Goal: Task Accomplishment & Management: Manage account settings

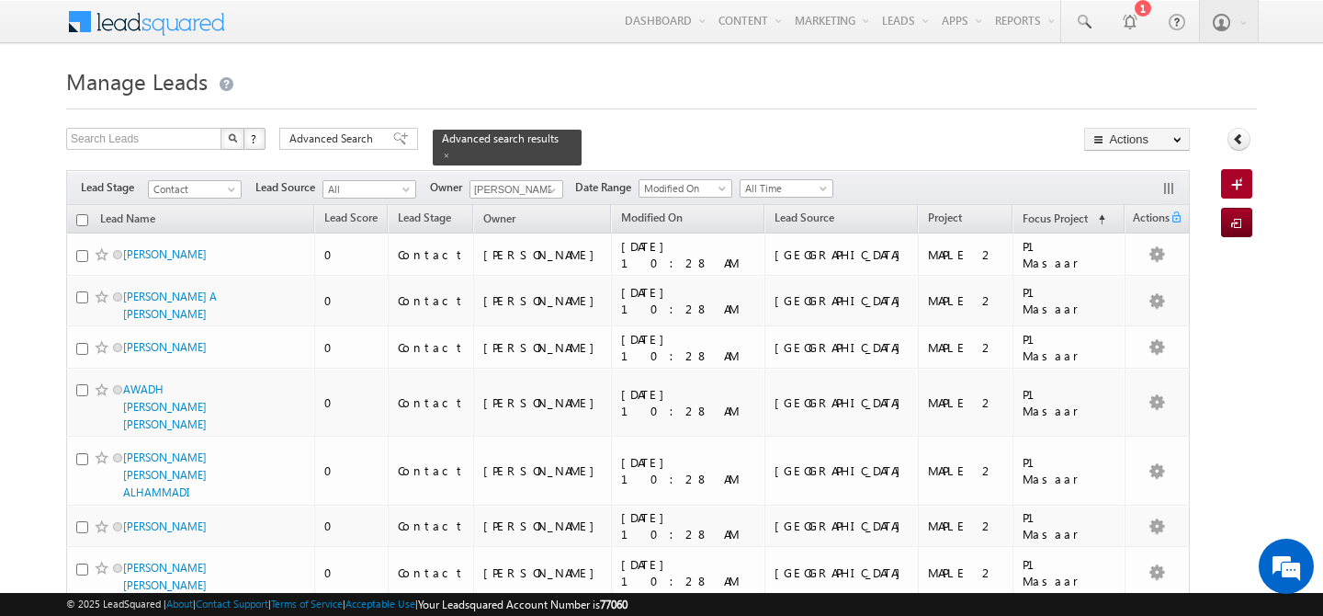
click at [78, 205] on th "Lead Name" at bounding box center [190, 219] width 248 height 28
click at [82, 214] on input "checkbox" at bounding box center [82, 220] width 12 height 12
checkbox input "true"
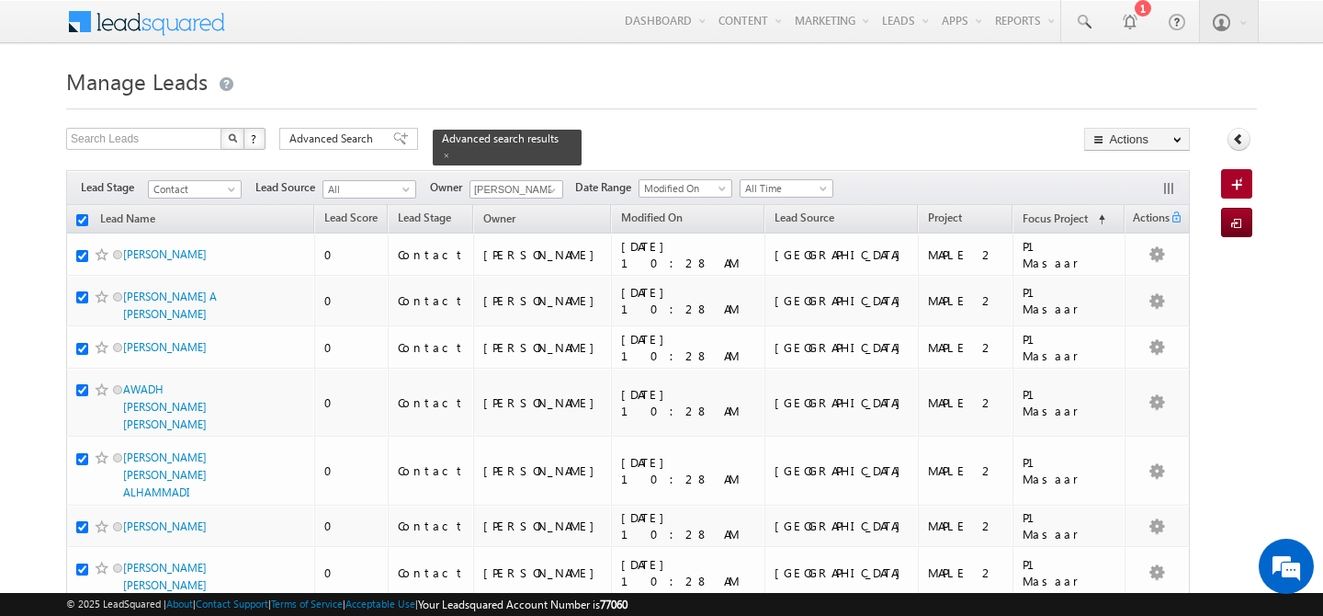
checkbox input "true"
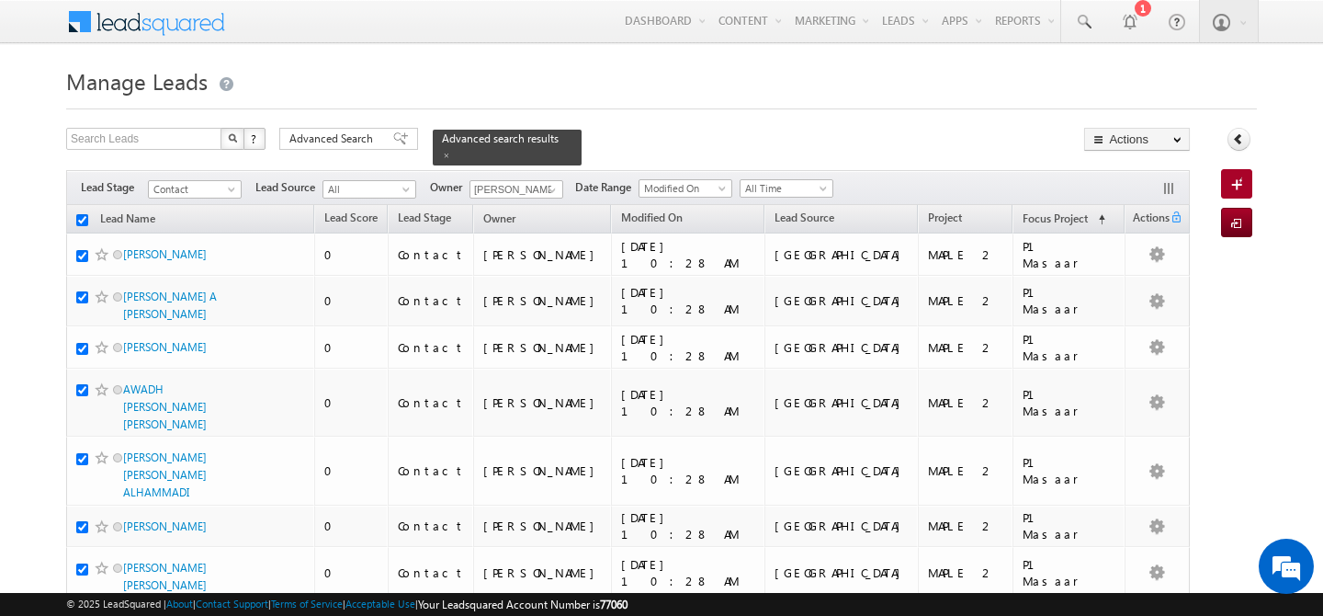
checkbox input "true"
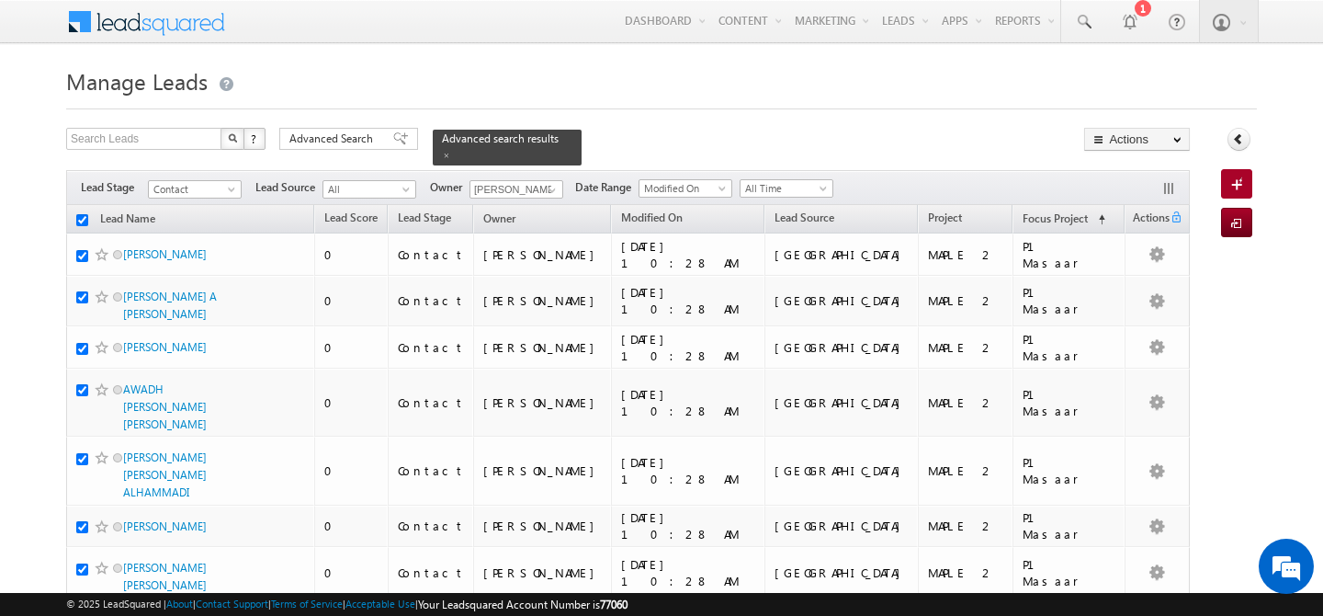
checkbox input "true"
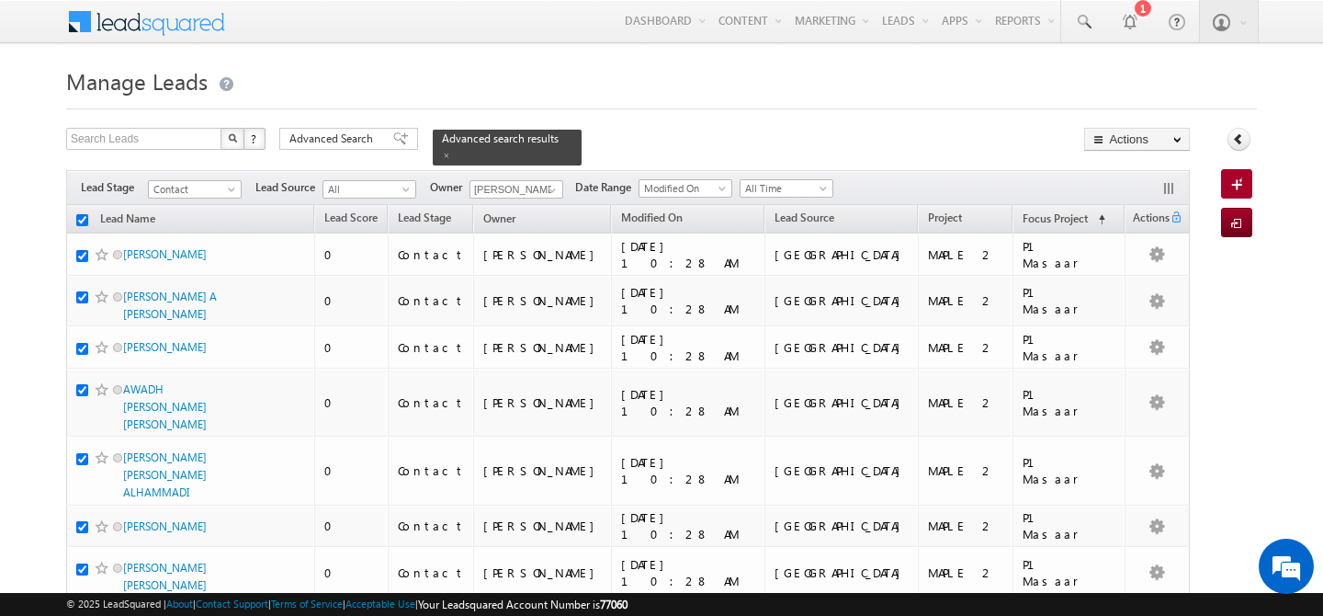
checkbox input "true"
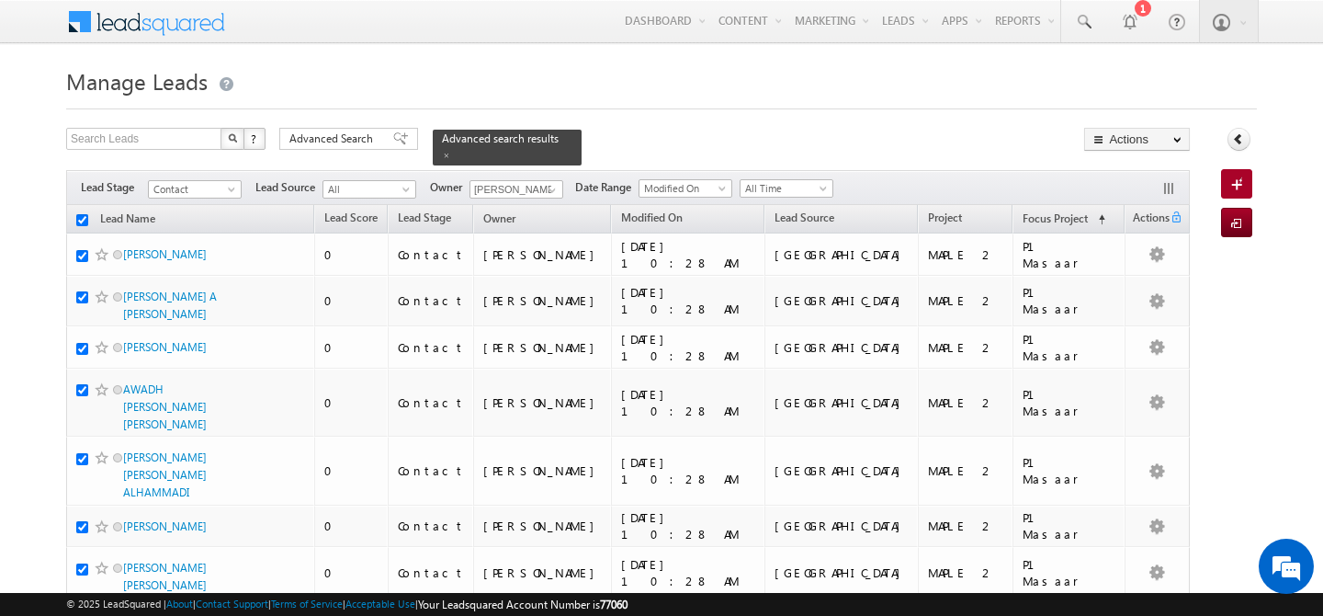
checkbox input "true"
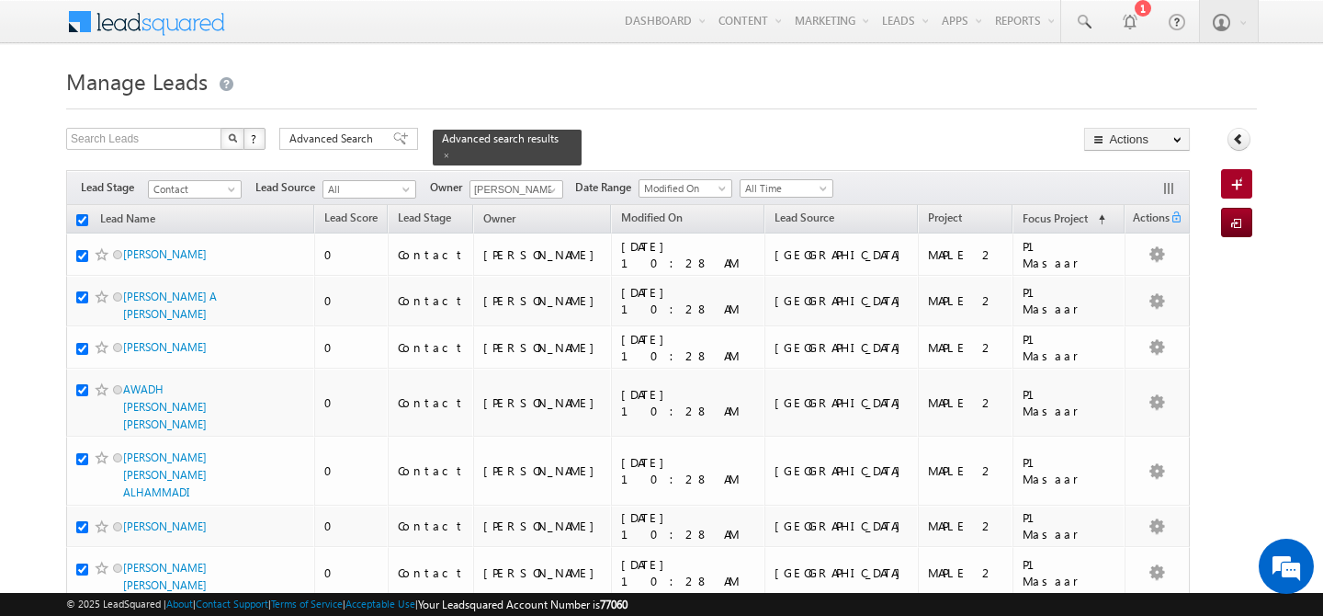
checkbox input "true"
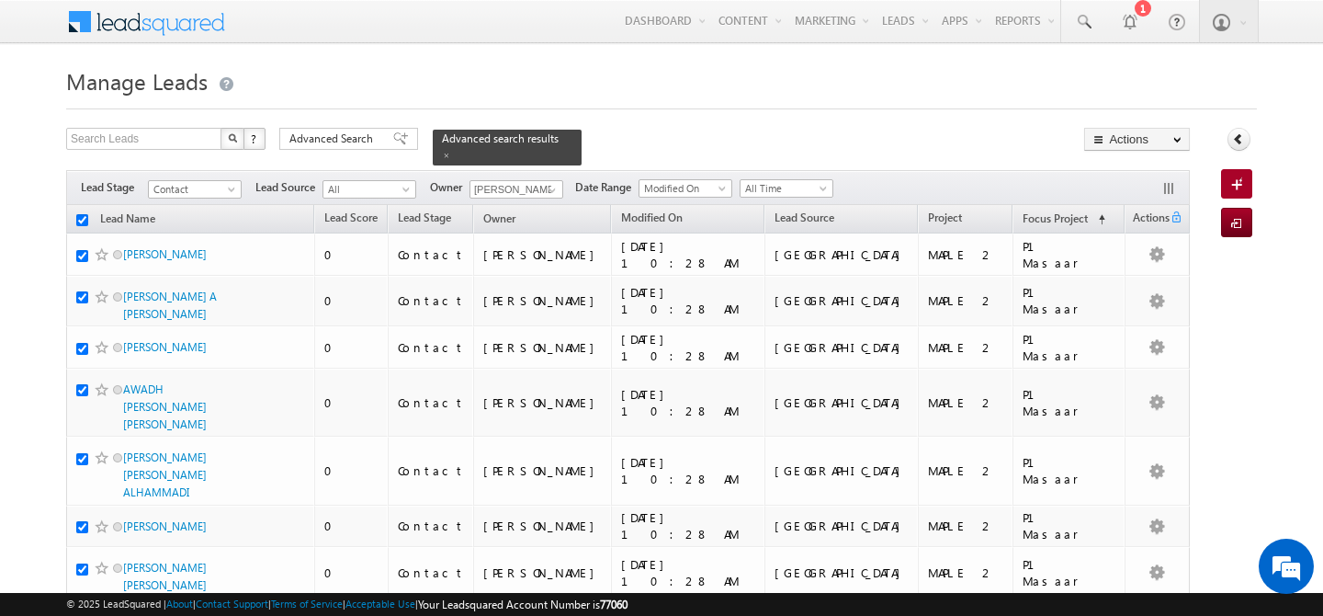
checkbox input "true"
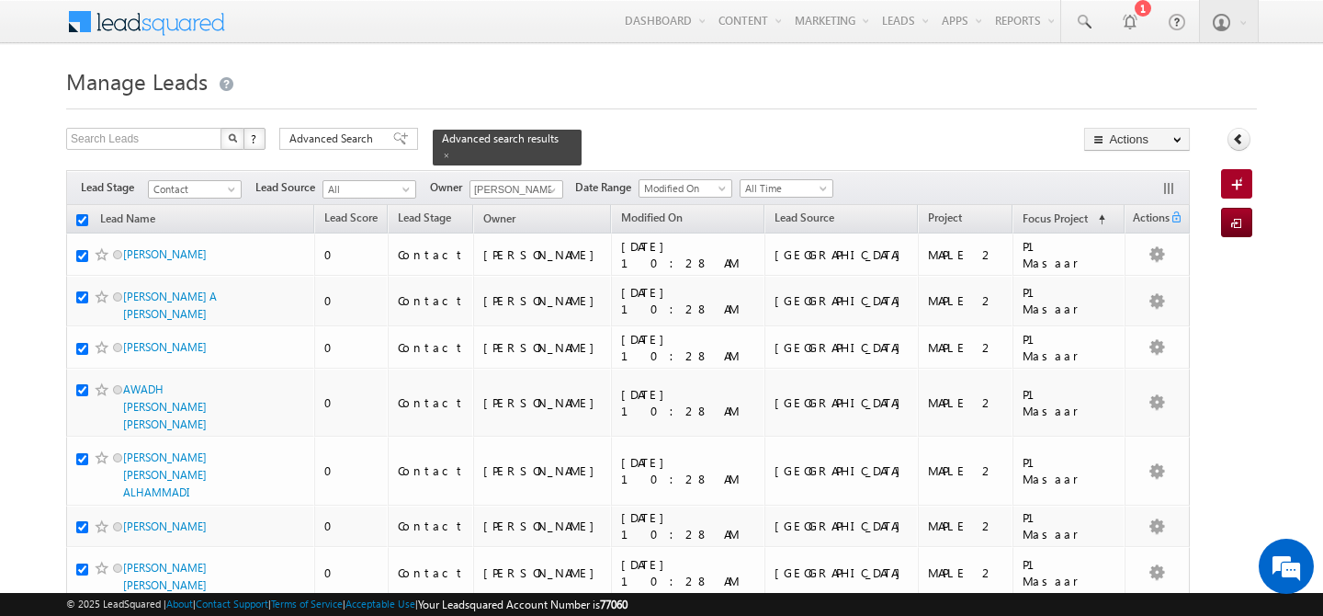
checkbox input "true"
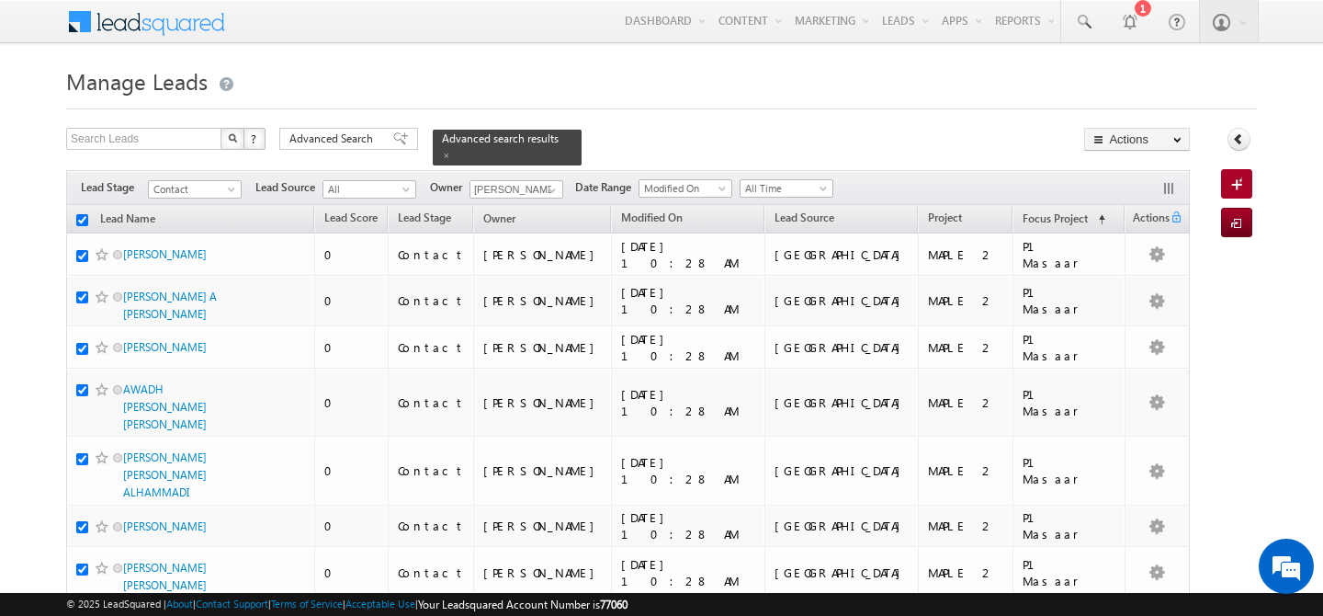
checkbox input "true"
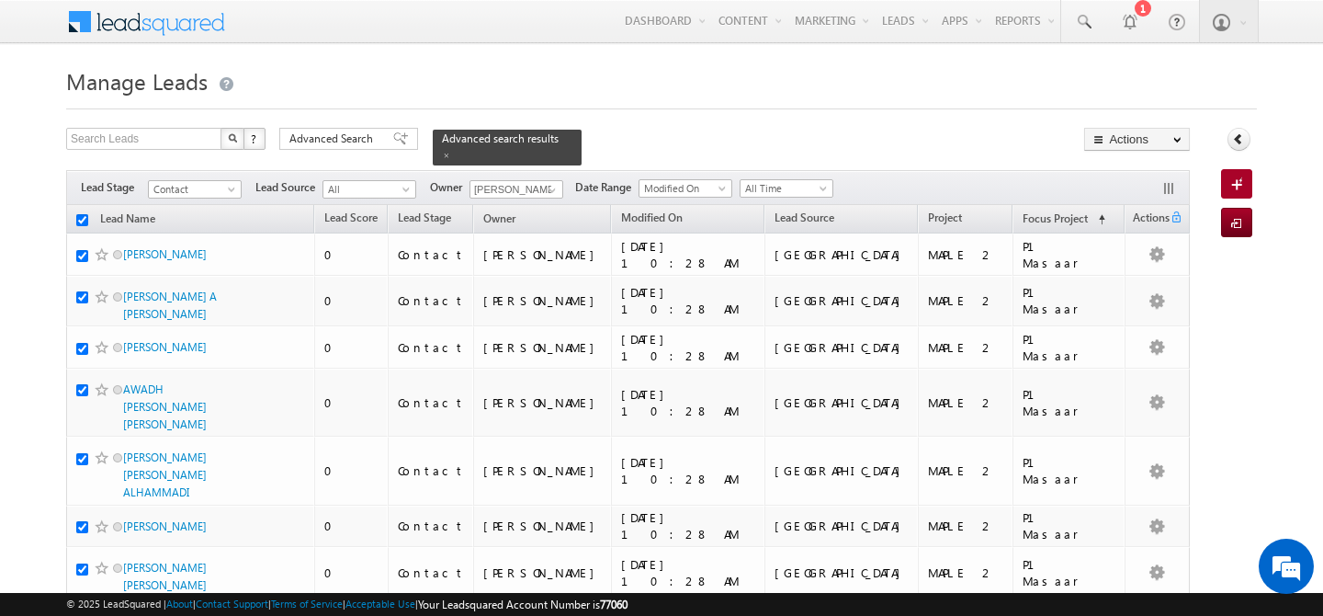
checkbox input "true"
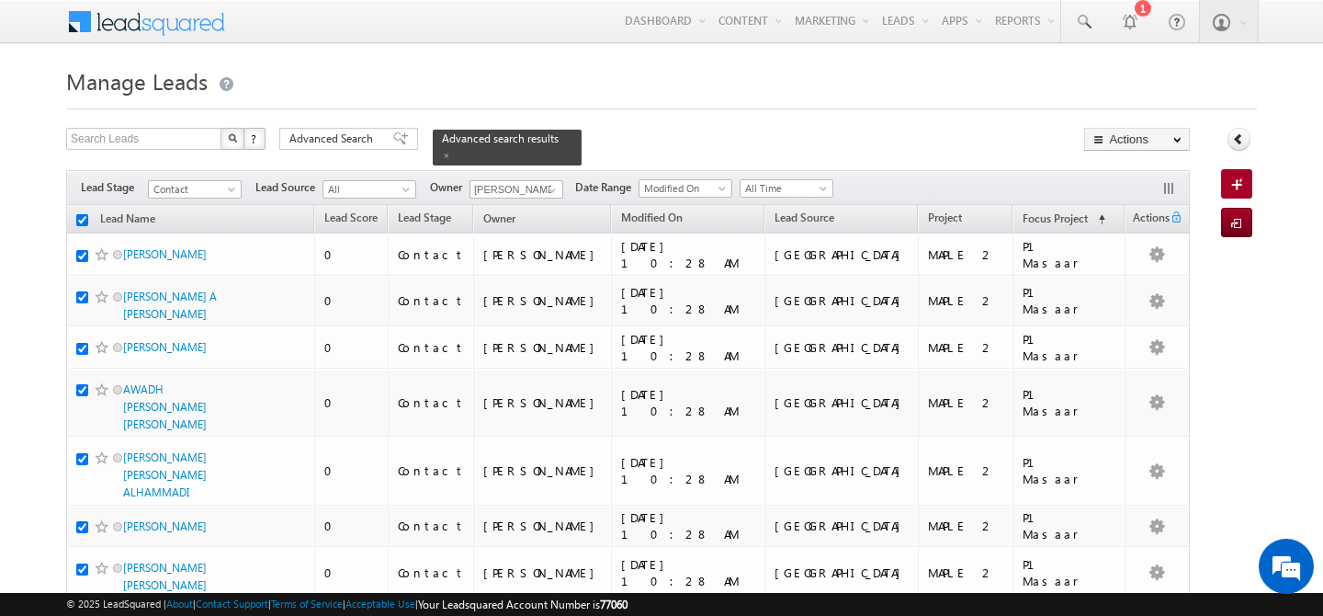
checkbox input "true"
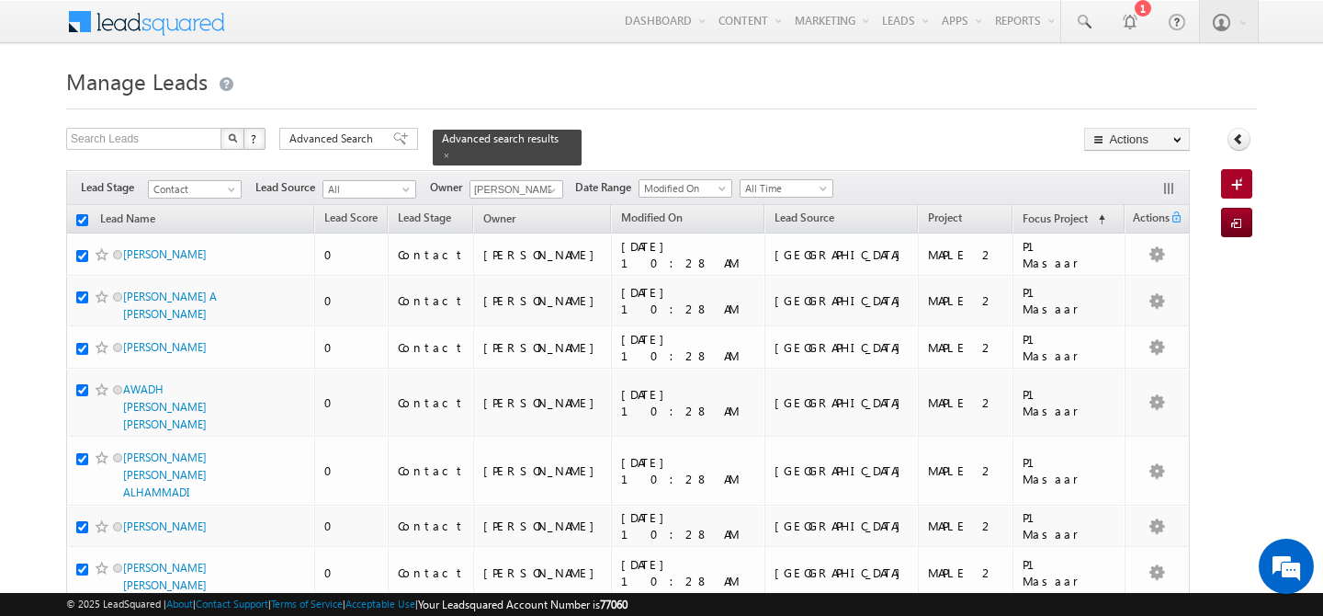
checkbox input "true"
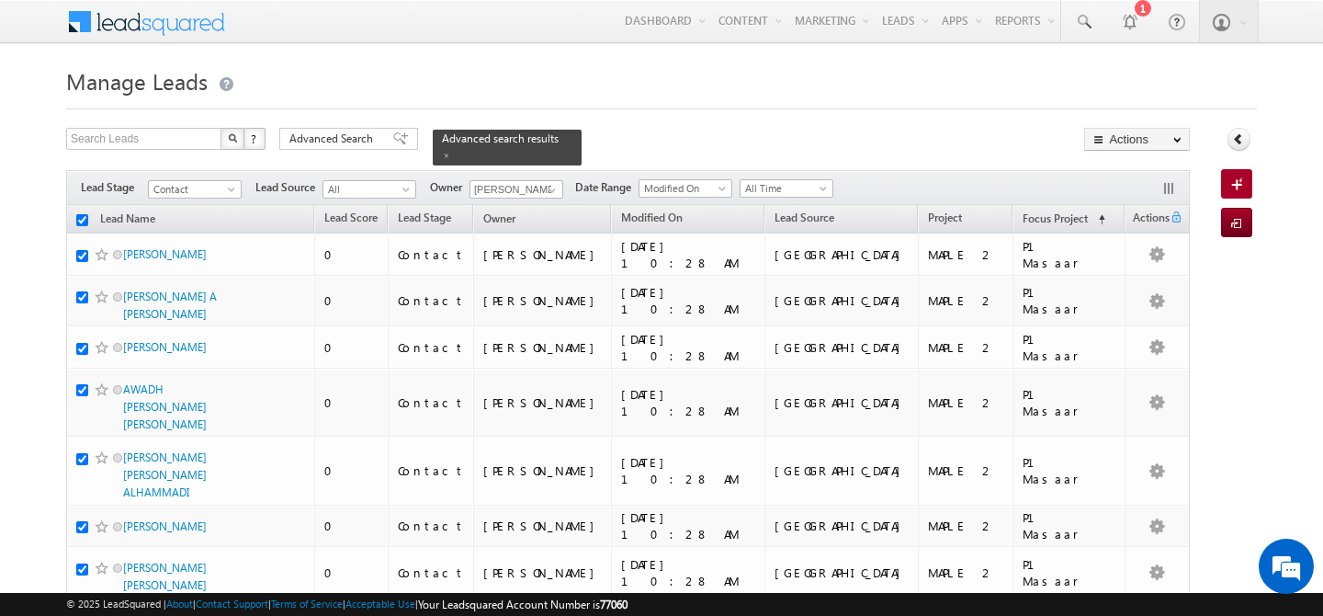
checkbox input "true"
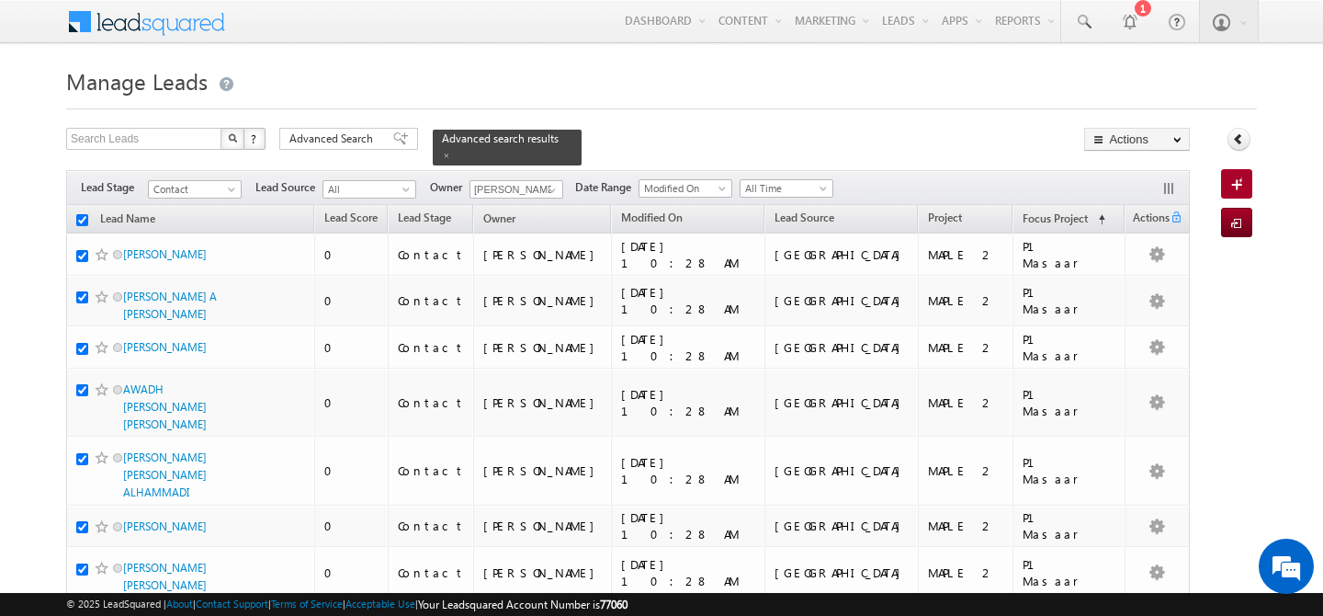
checkbox input "true"
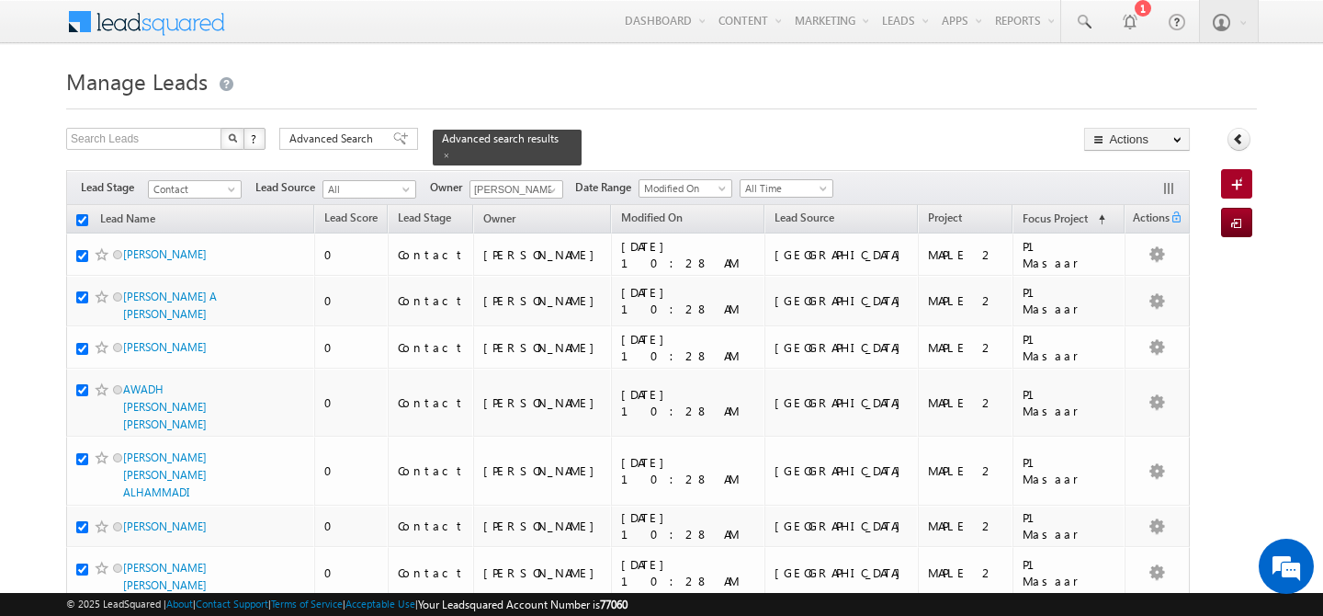
checkbox input "true"
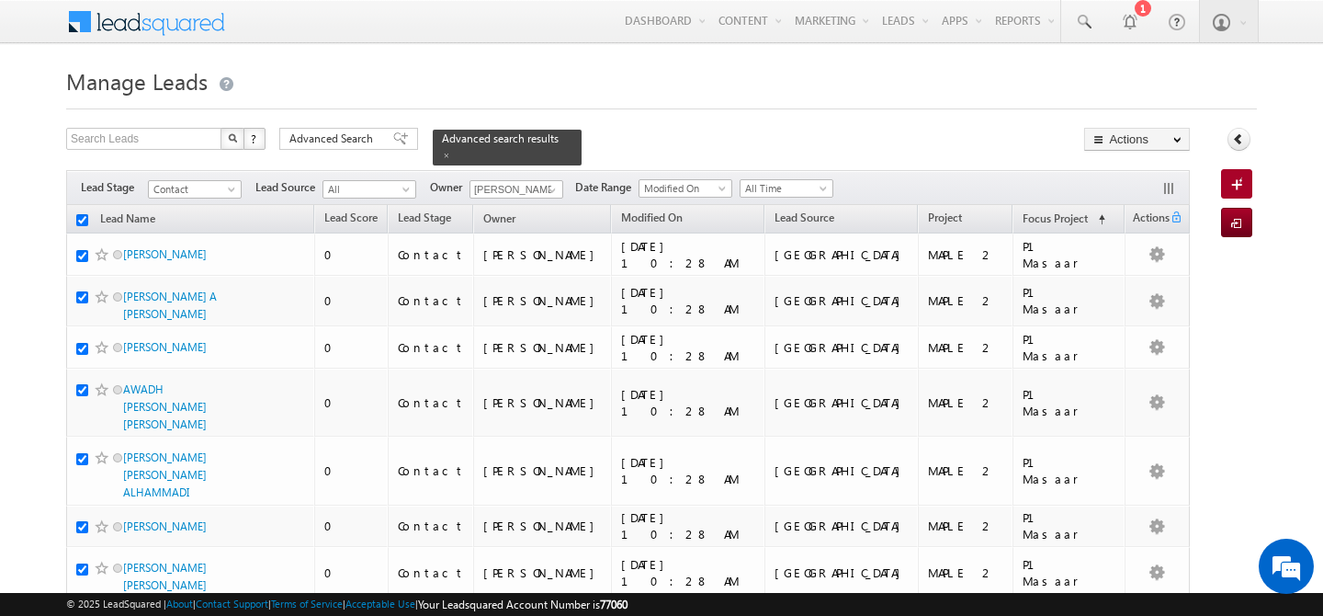
checkbox input "true"
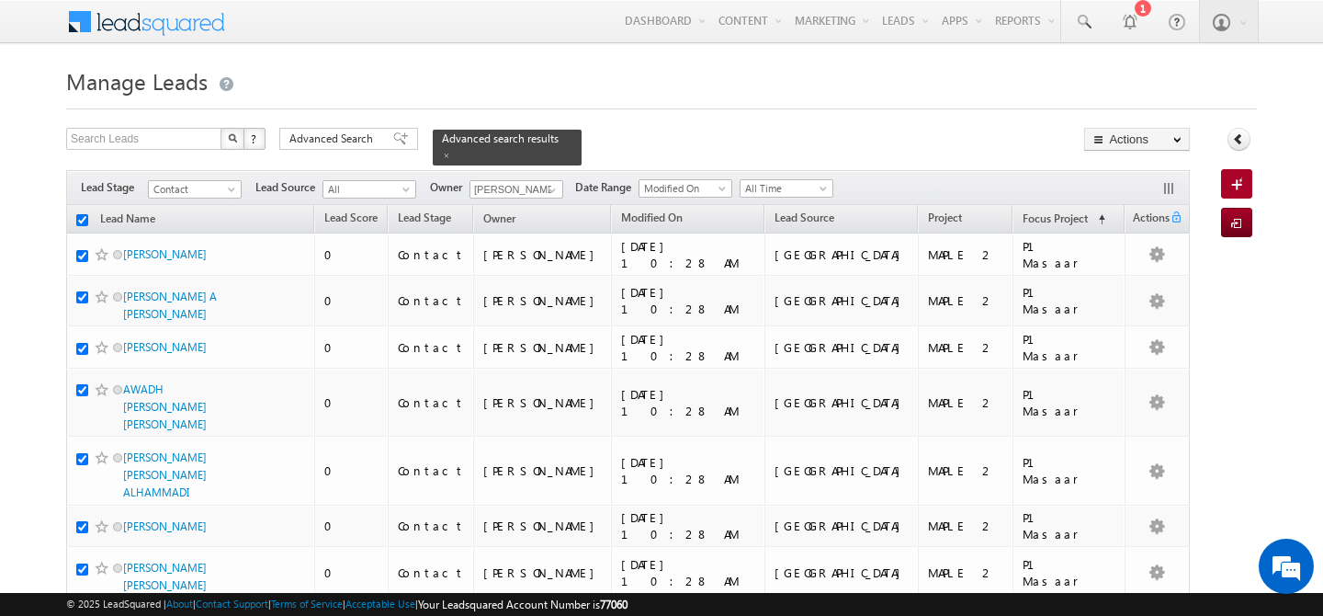
checkbox input "true"
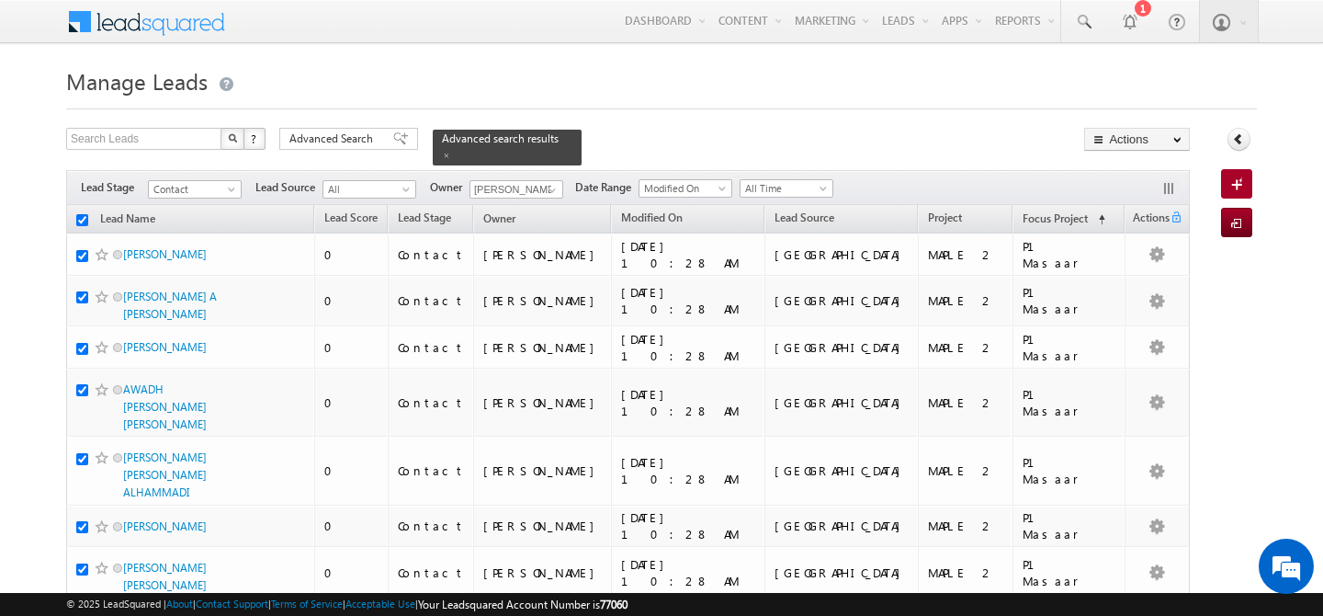
checkbox input "true"
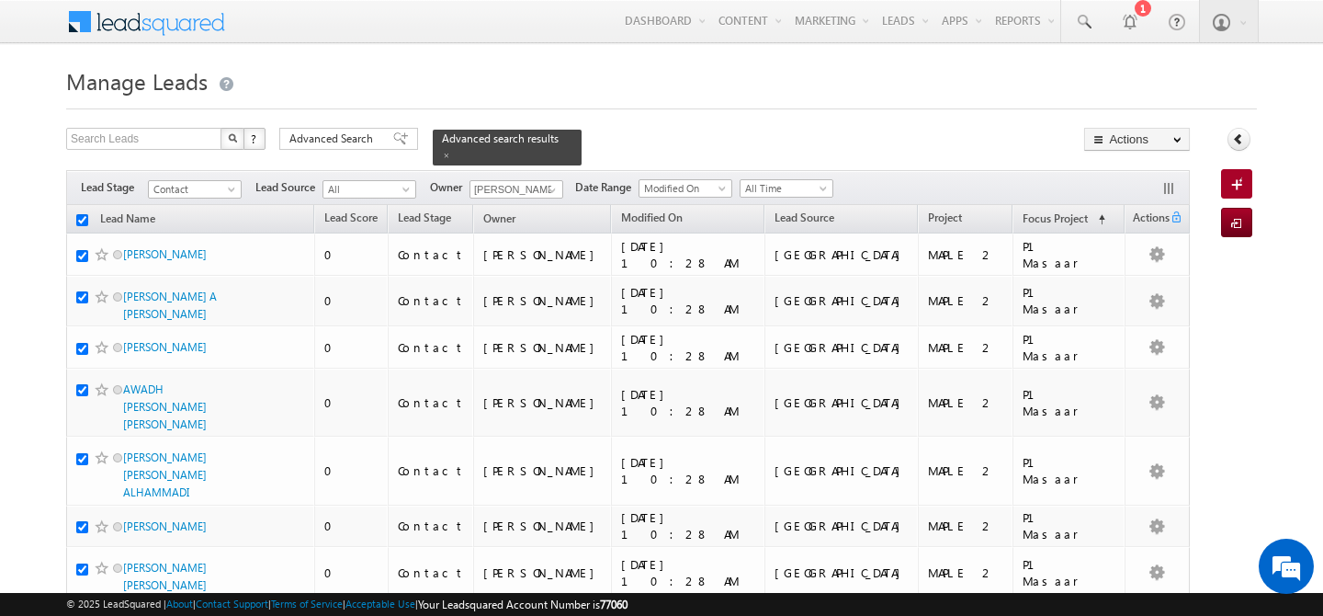
checkbox input "true"
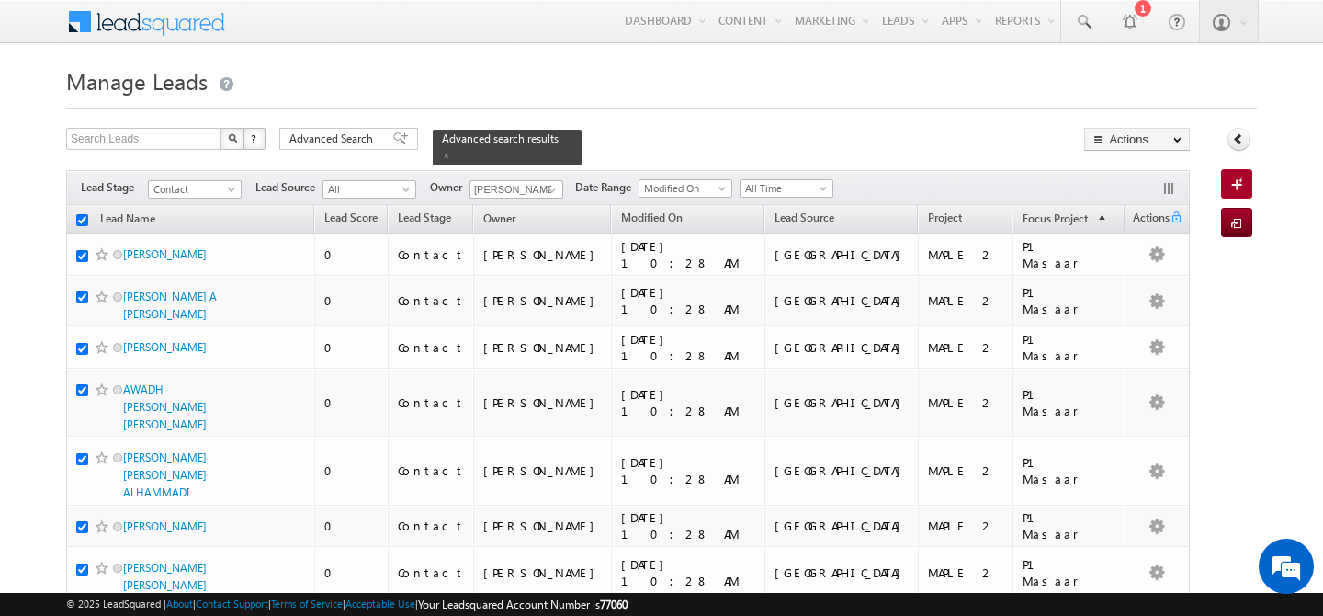
checkbox input "true"
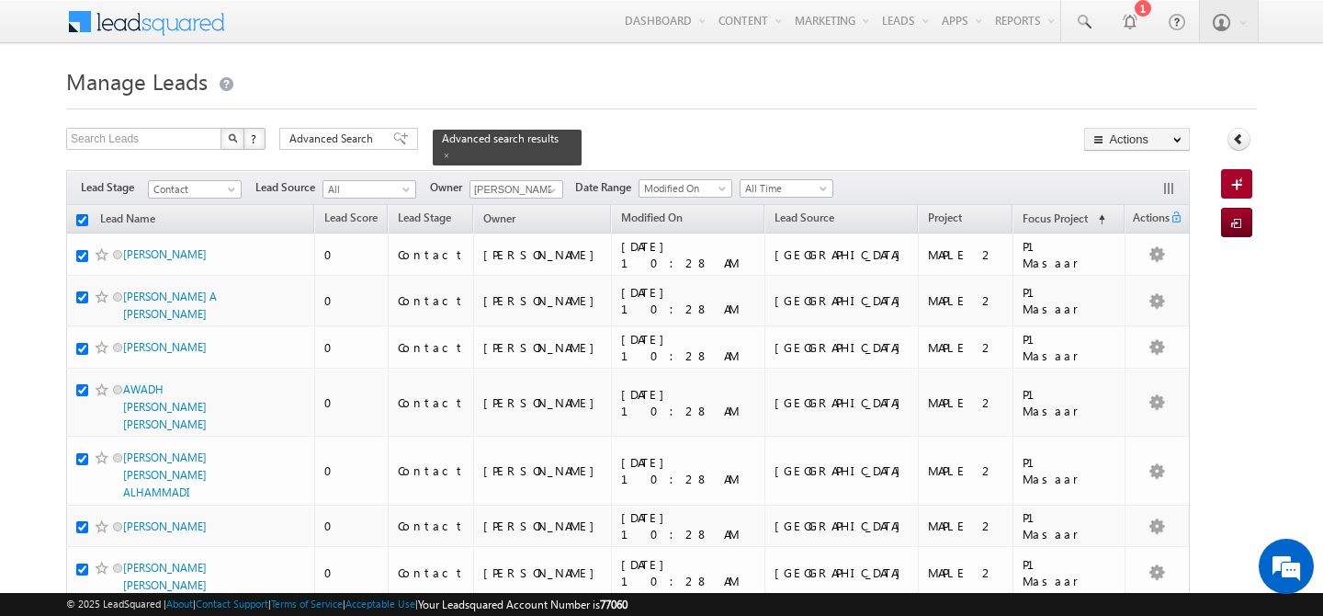
checkbox input "true"
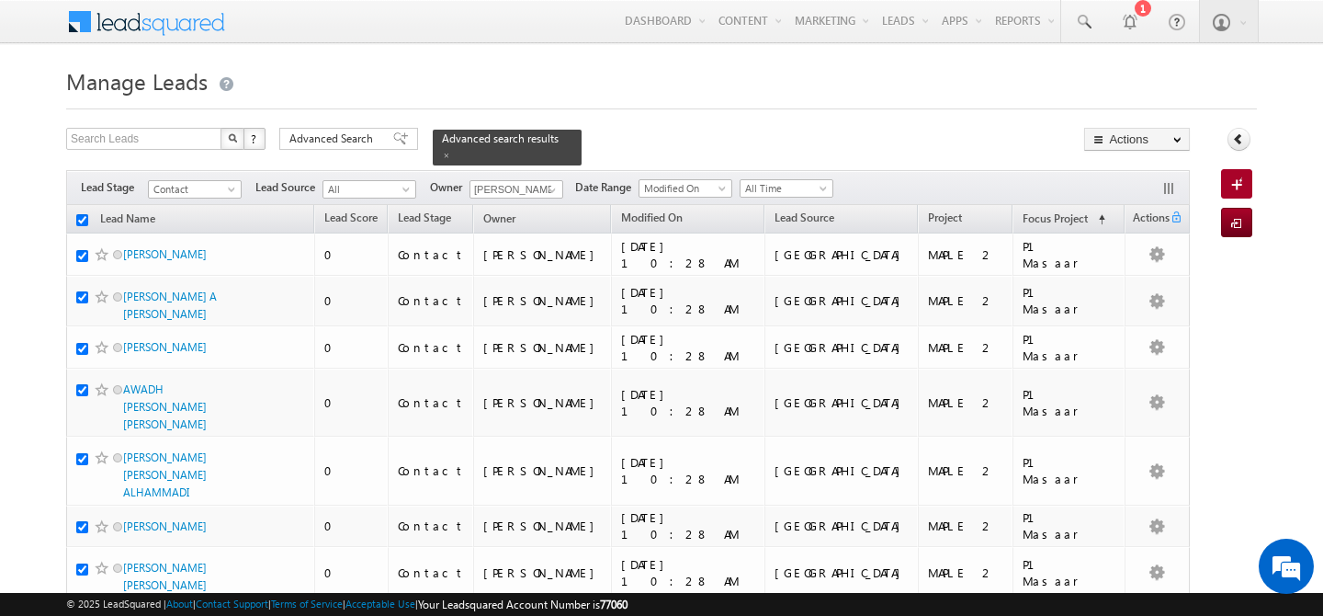
checkbox input "true"
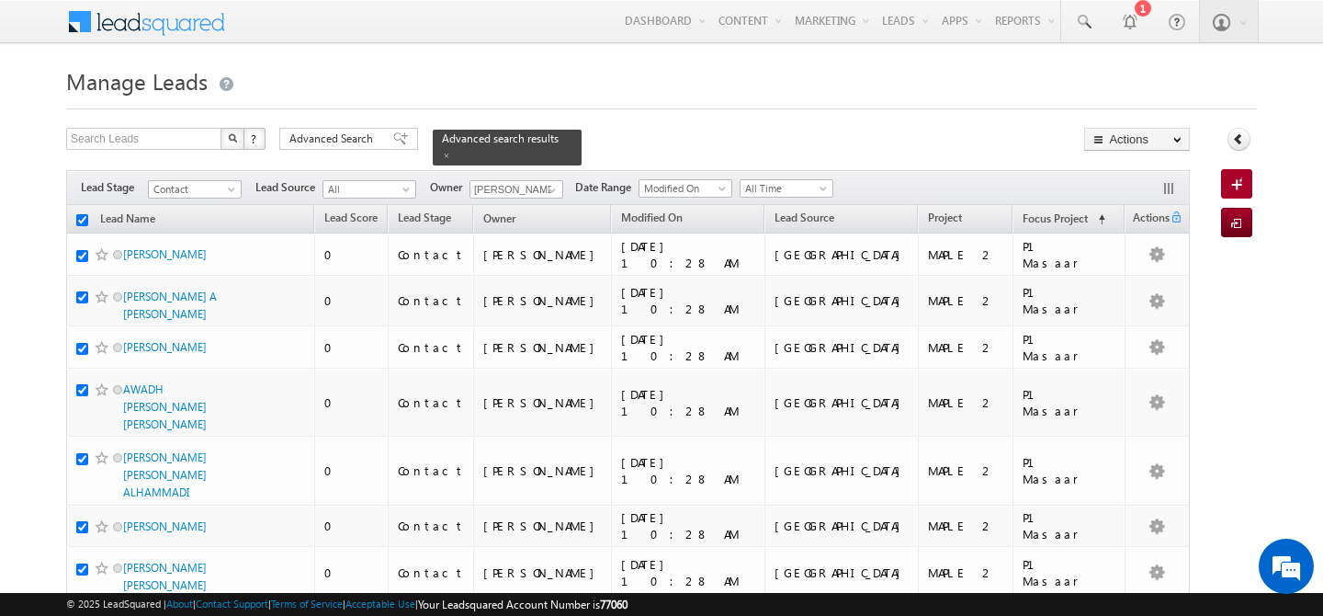
checkbox input "true"
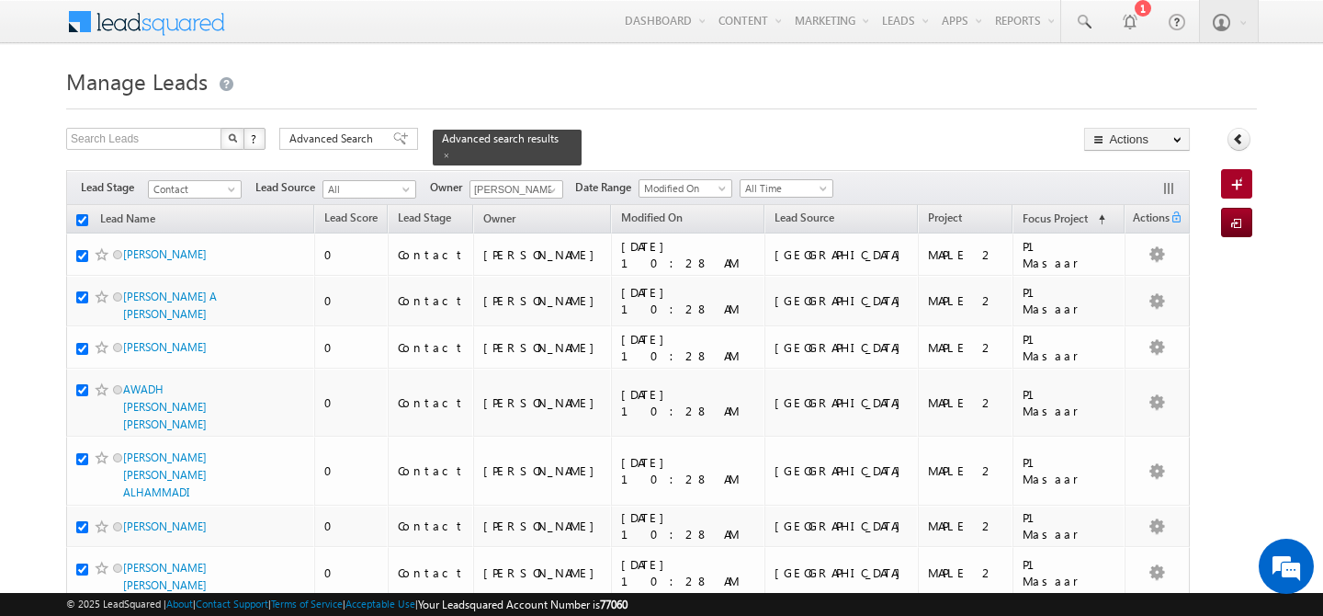
checkbox input "true"
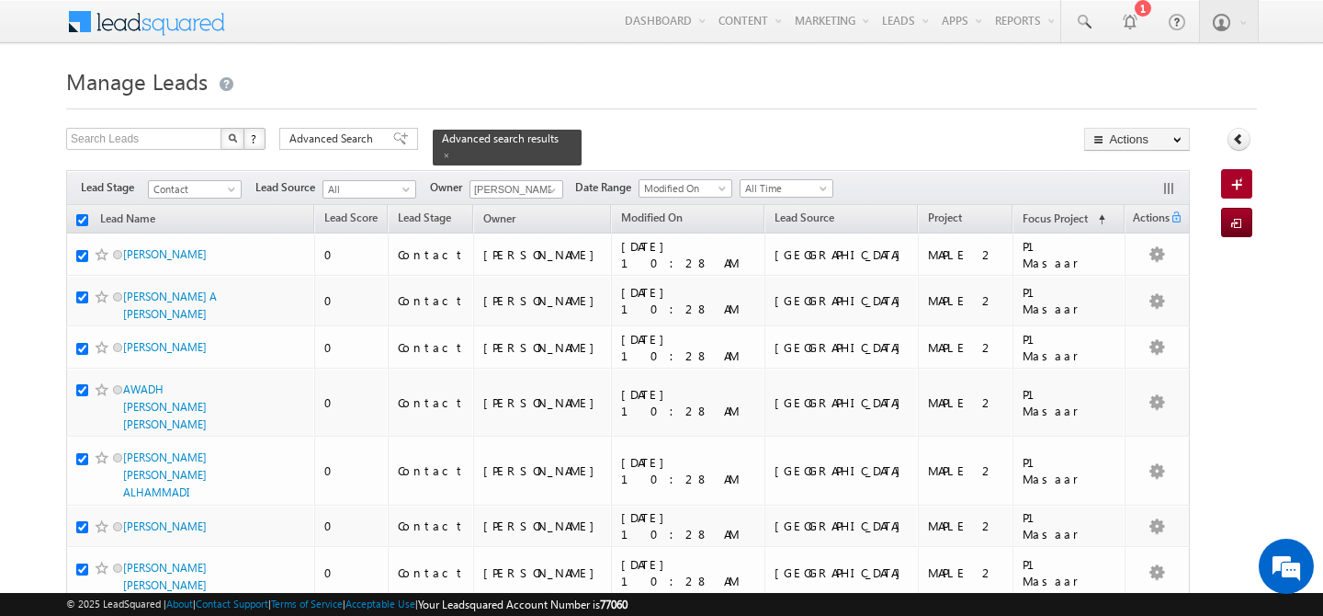
checkbox input "true"
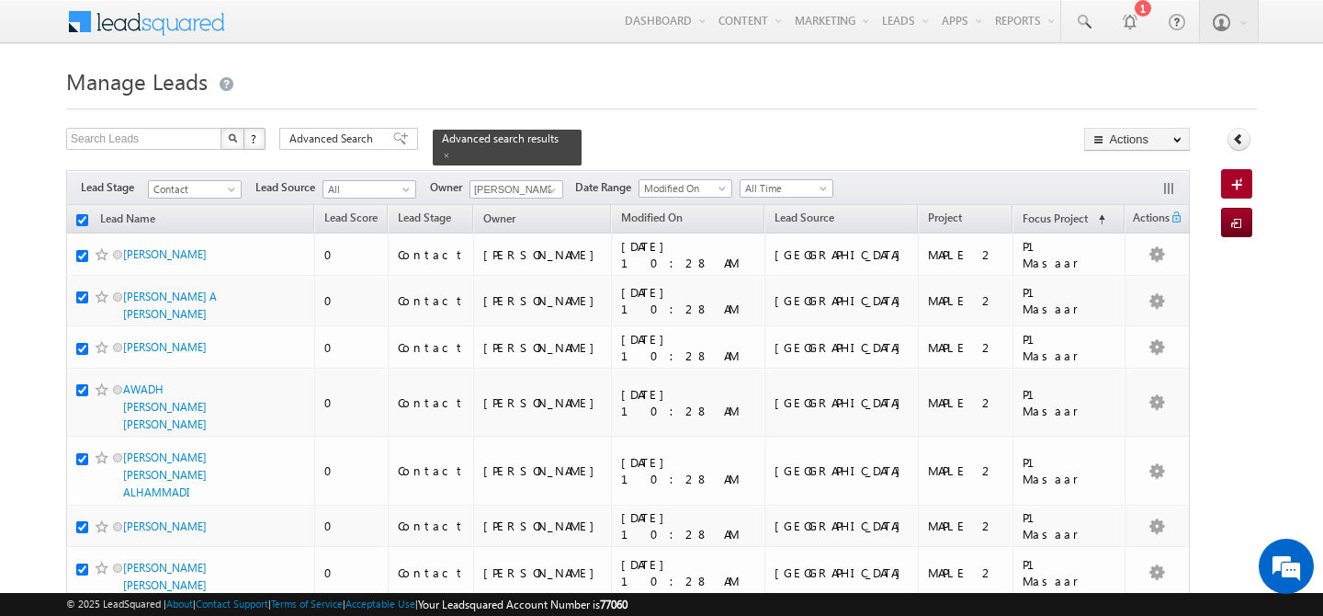
checkbox input "true"
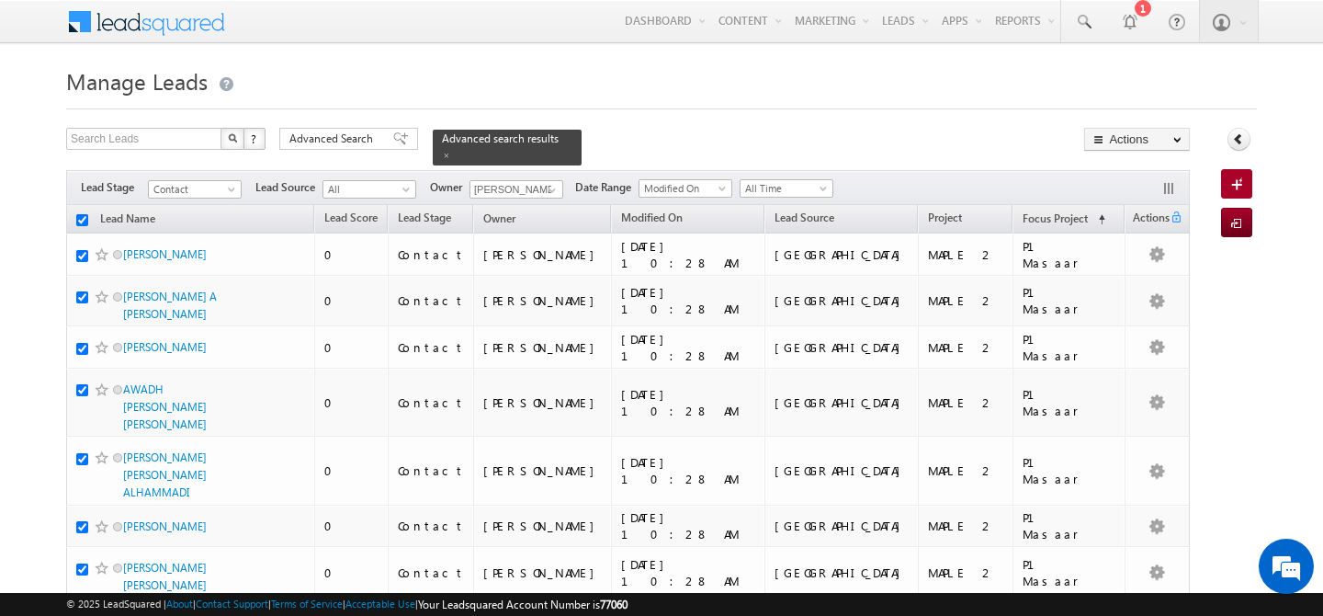
checkbox input "true"
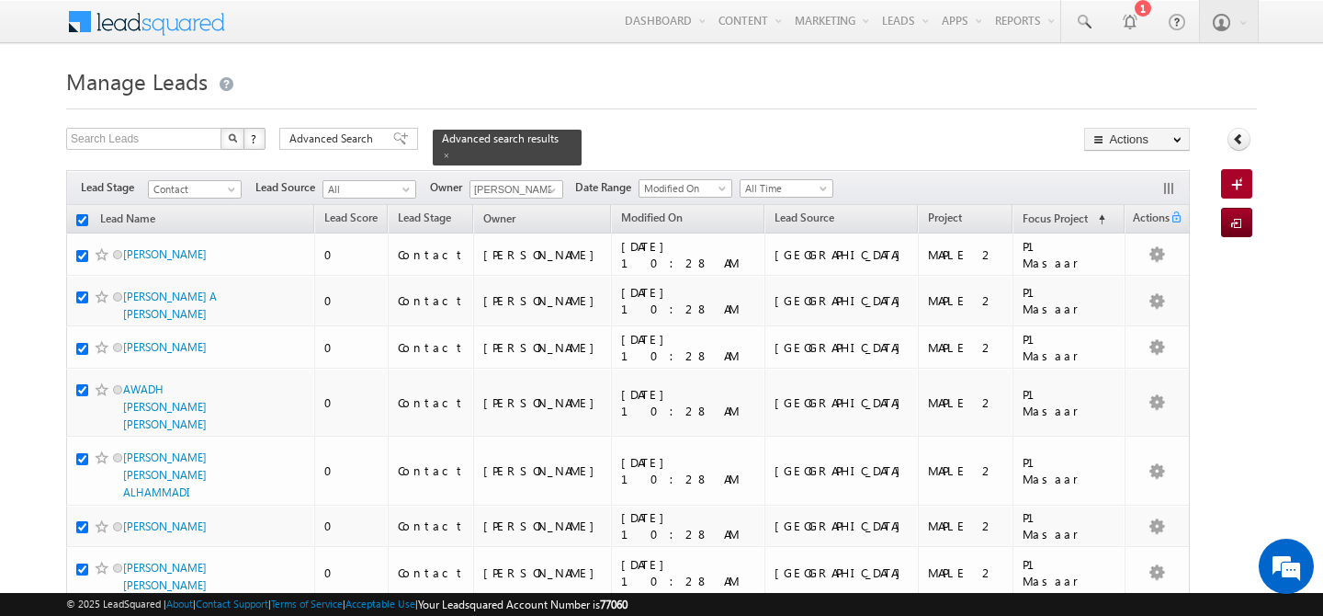
checkbox input "true"
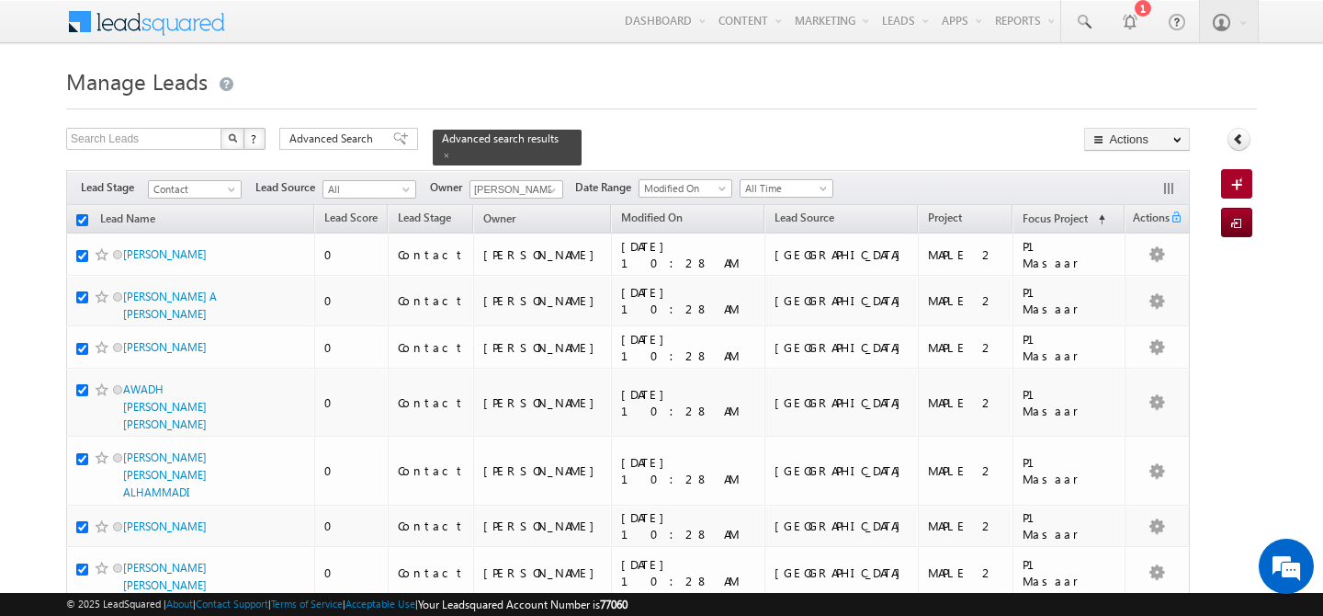
checkbox input "true"
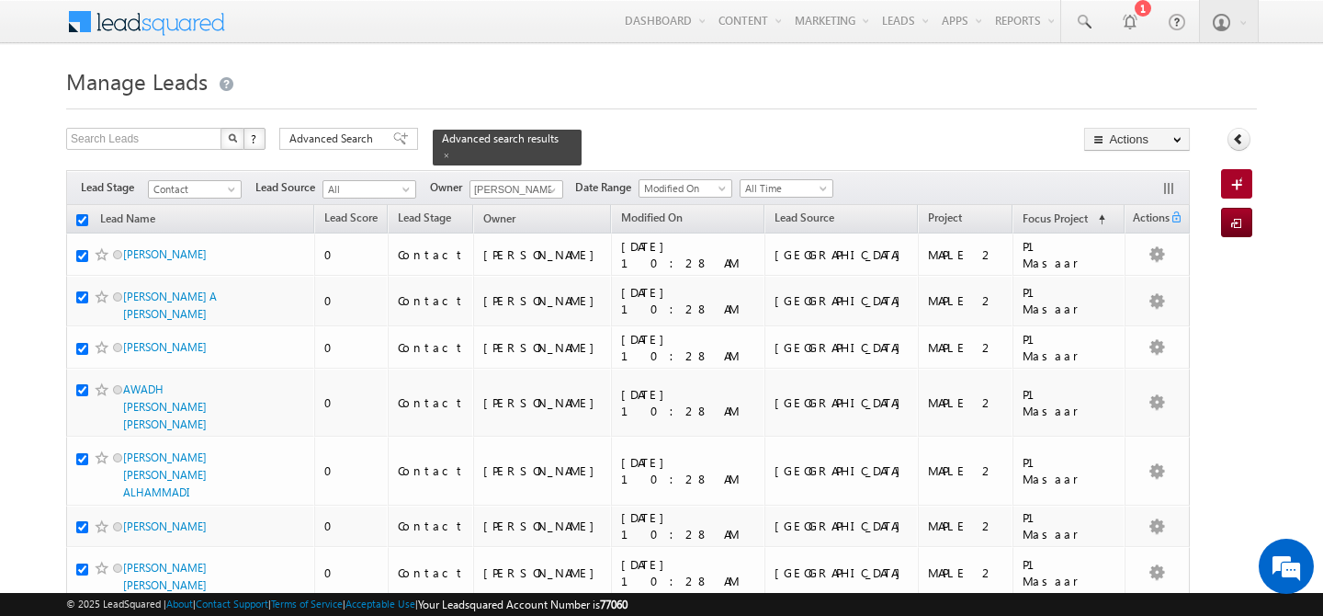
checkbox input "true"
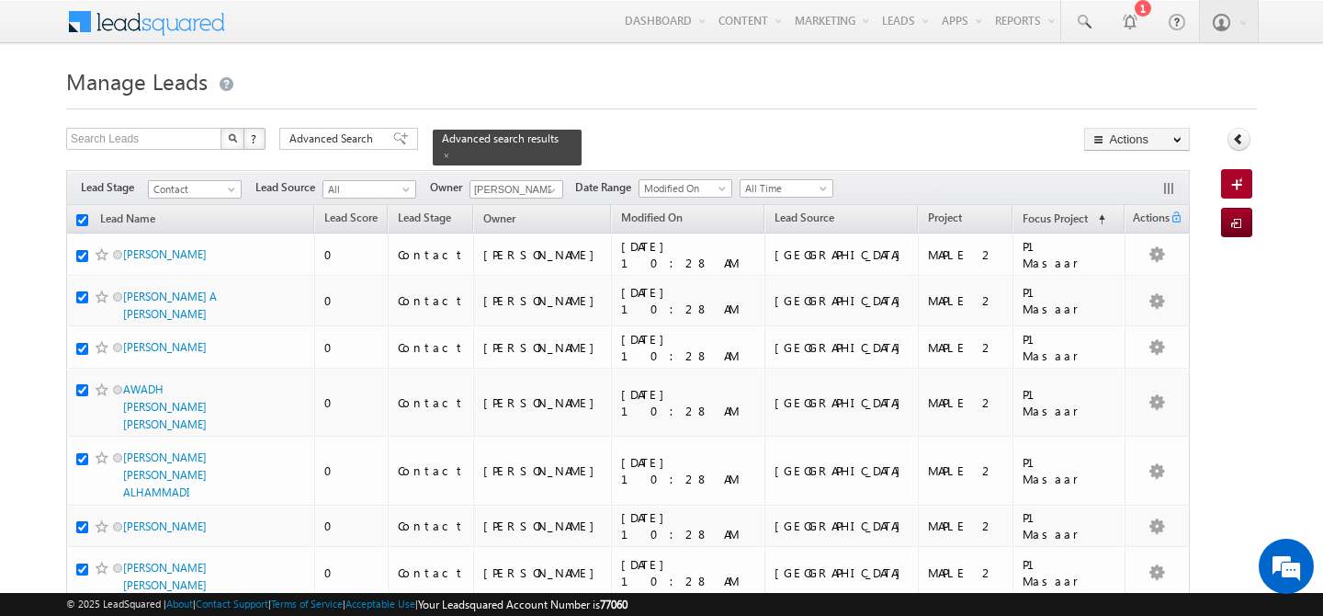
checkbox input "true"
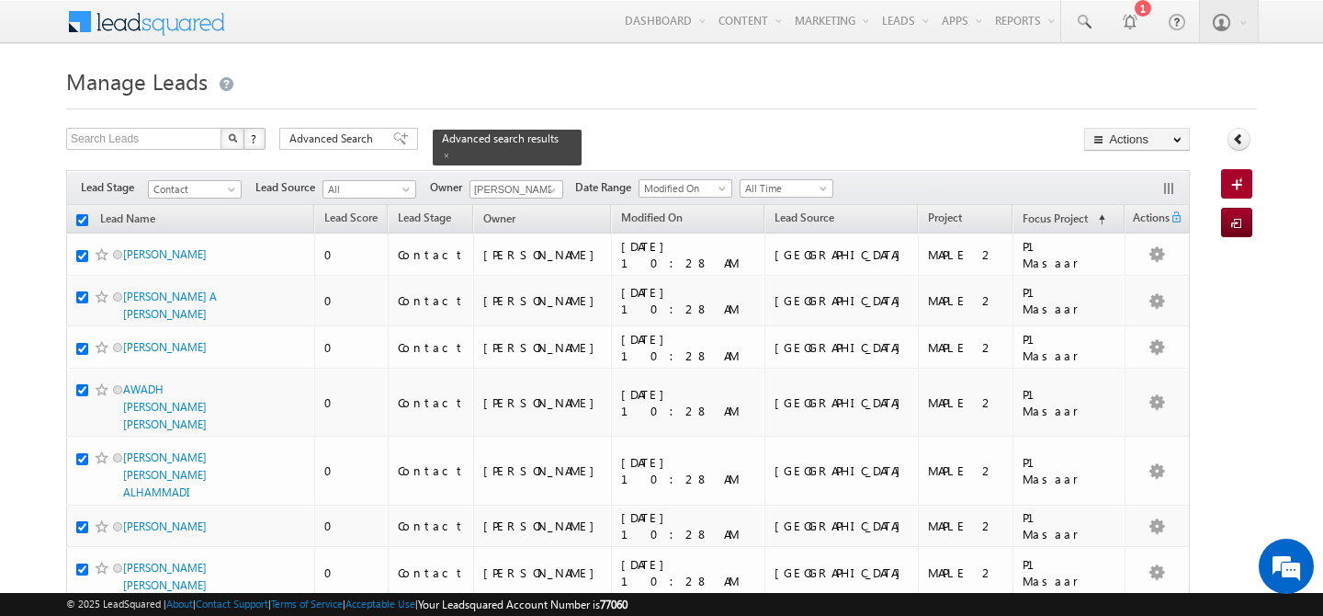
checkbox input "true"
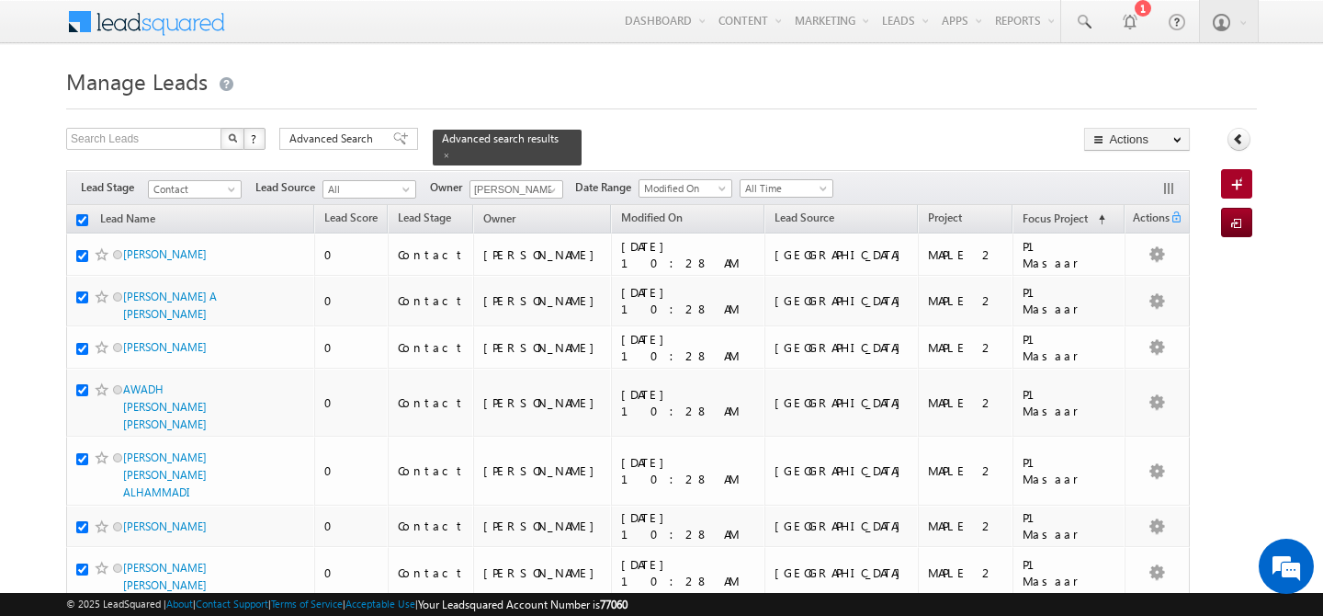
checkbox input "true"
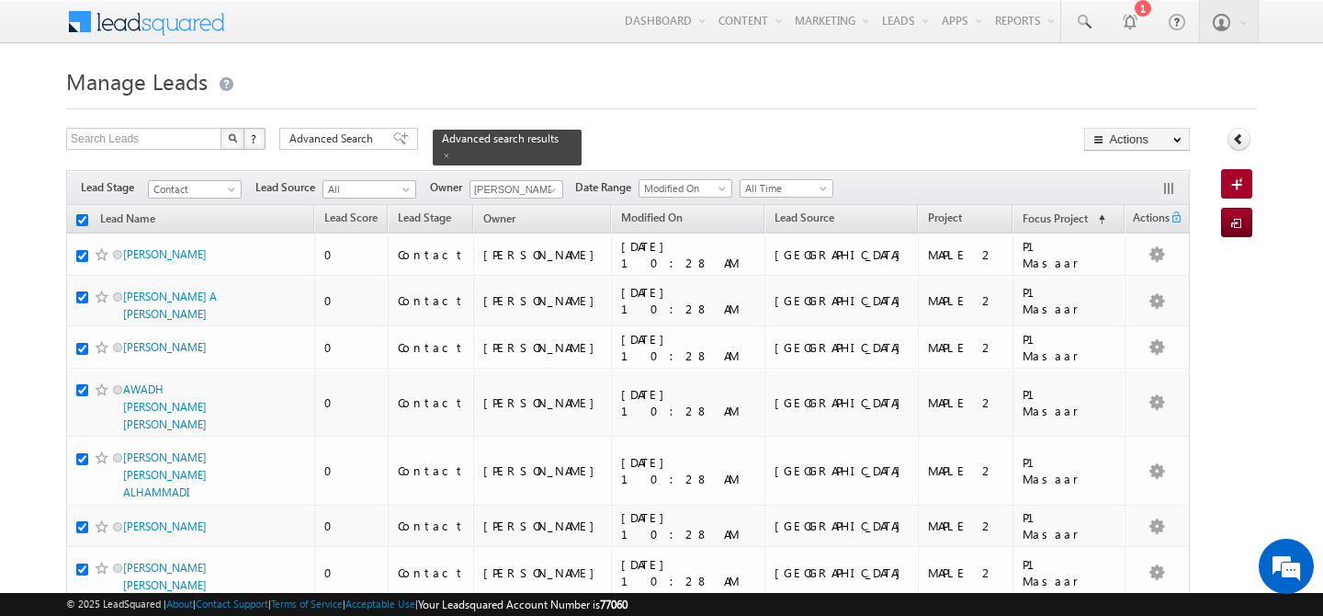
checkbox input "true"
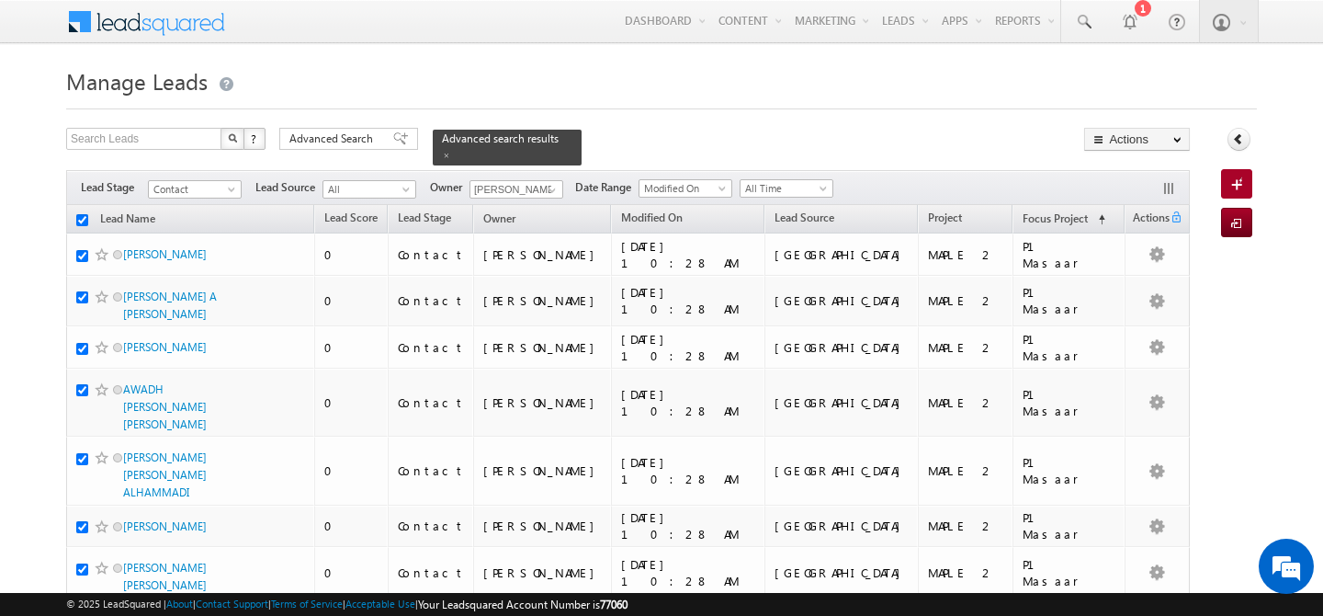
checkbox input "true"
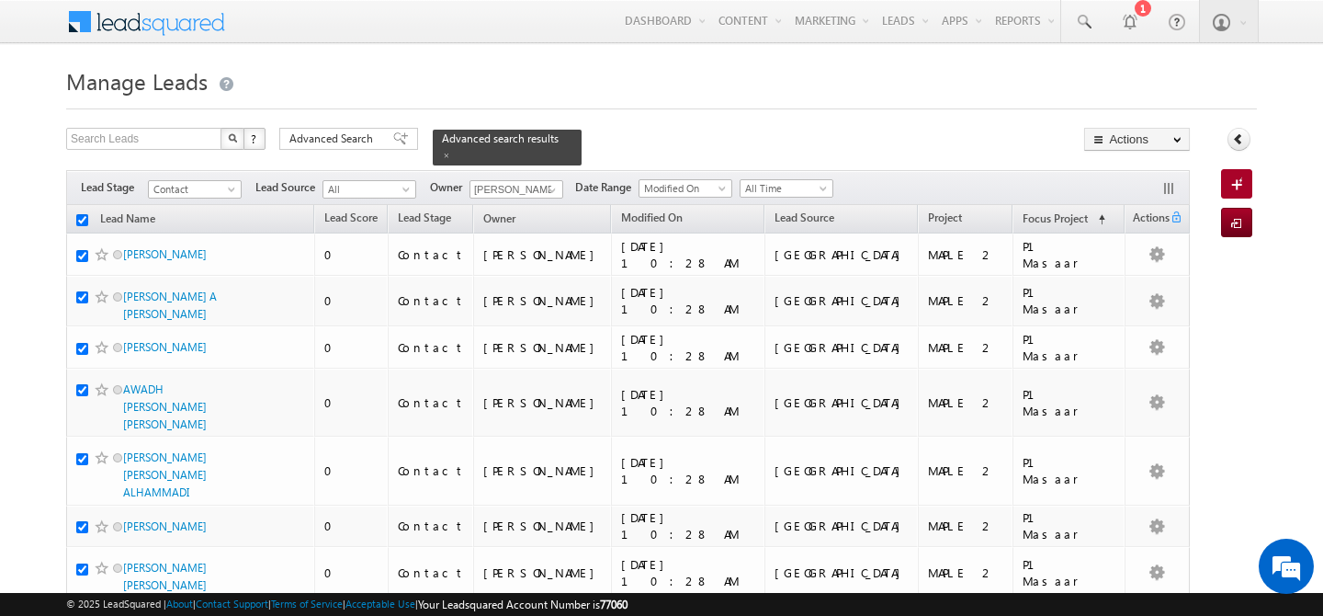
checkbox input "true"
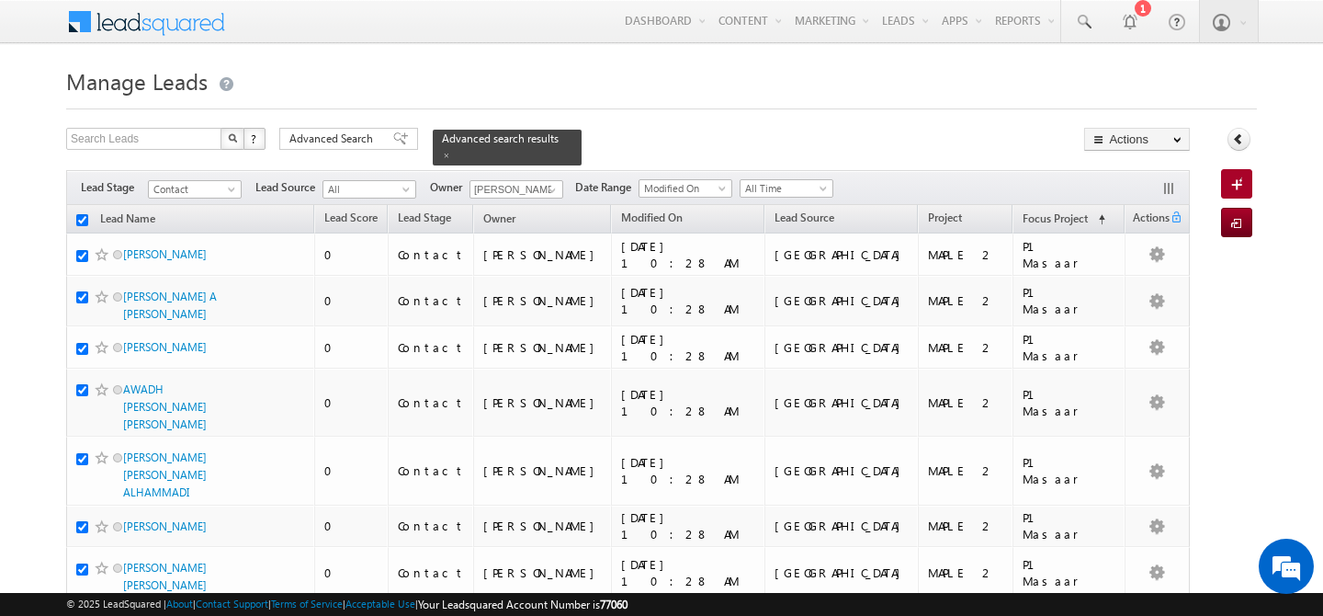
checkbox input "true"
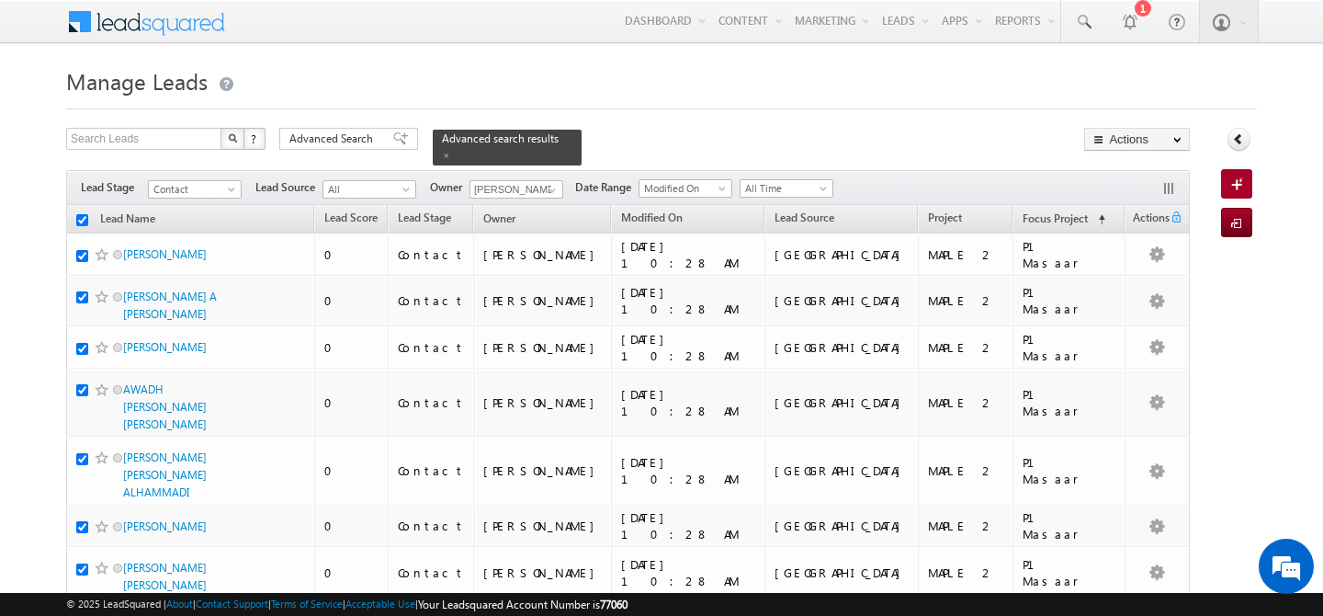
checkbox input "true"
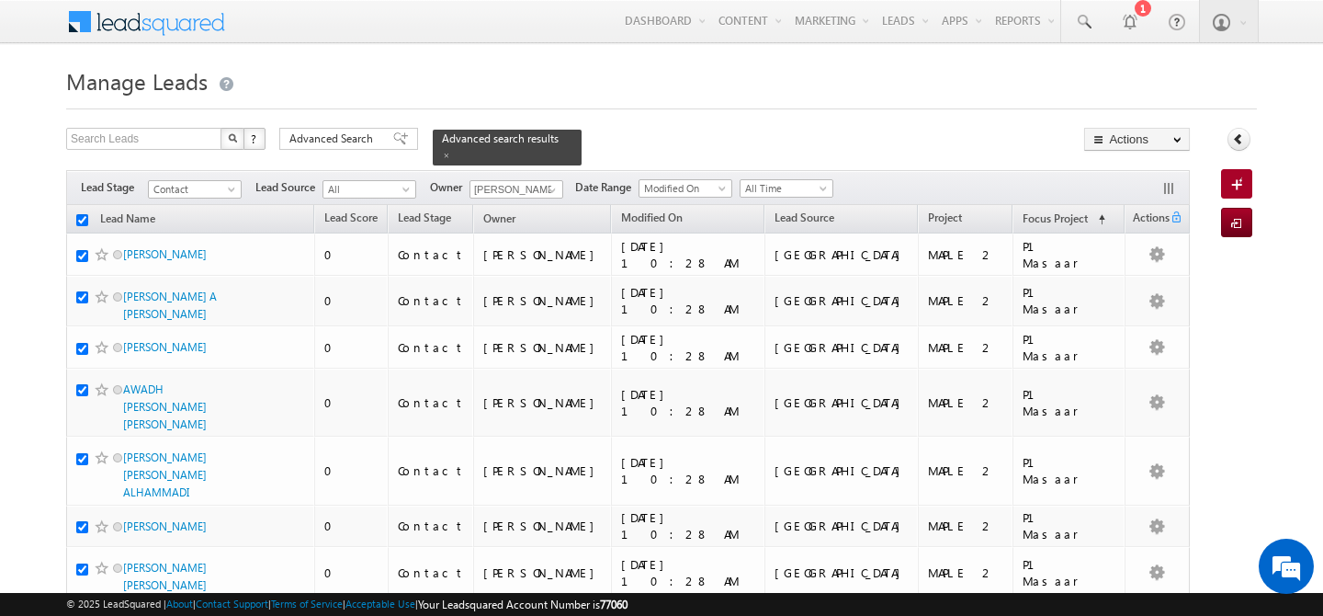
checkbox input "true"
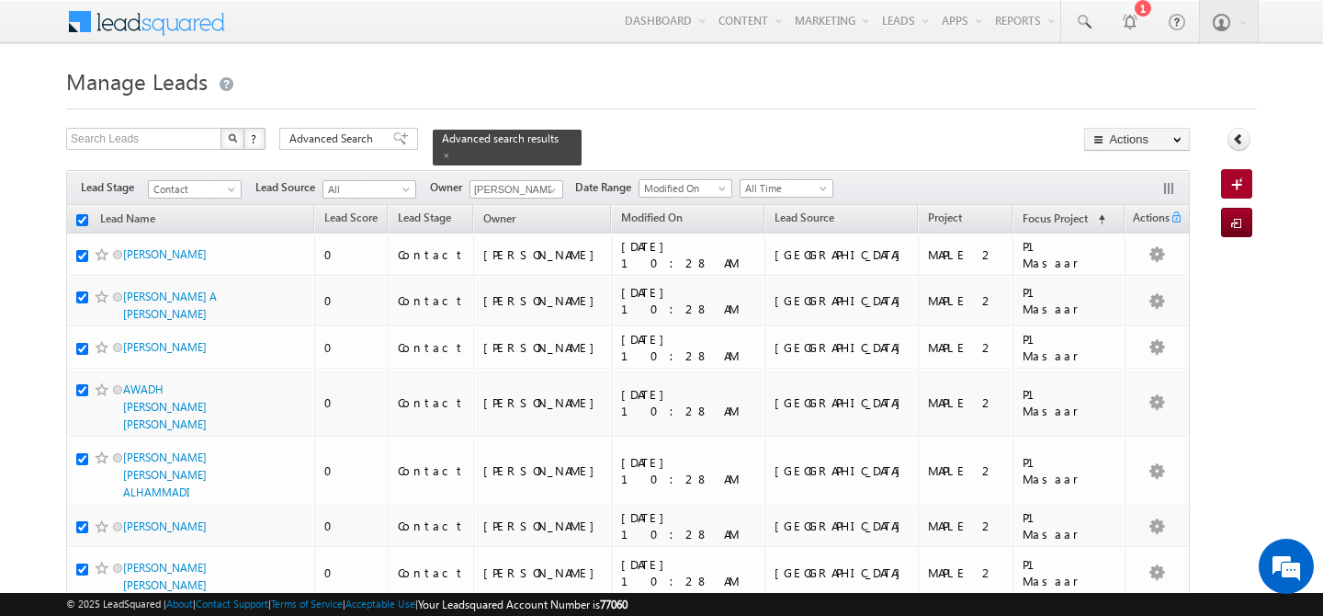
checkbox input "true"
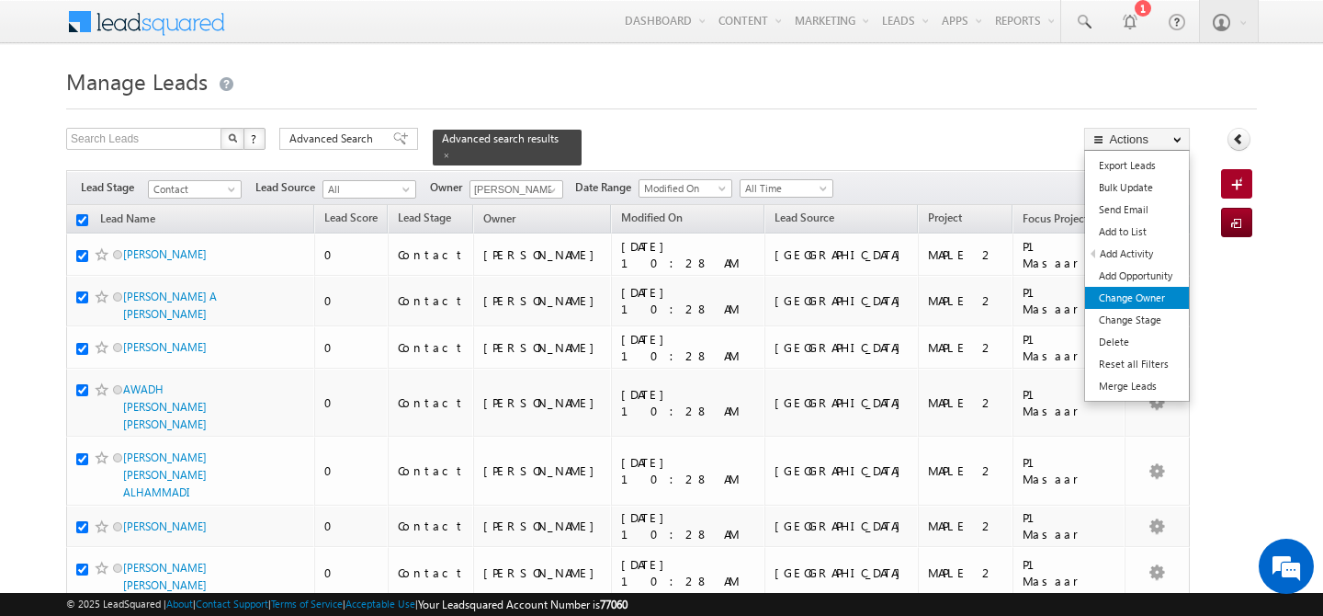
click at [1140, 299] on link "Change Owner" at bounding box center [1137, 298] width 104 height 22
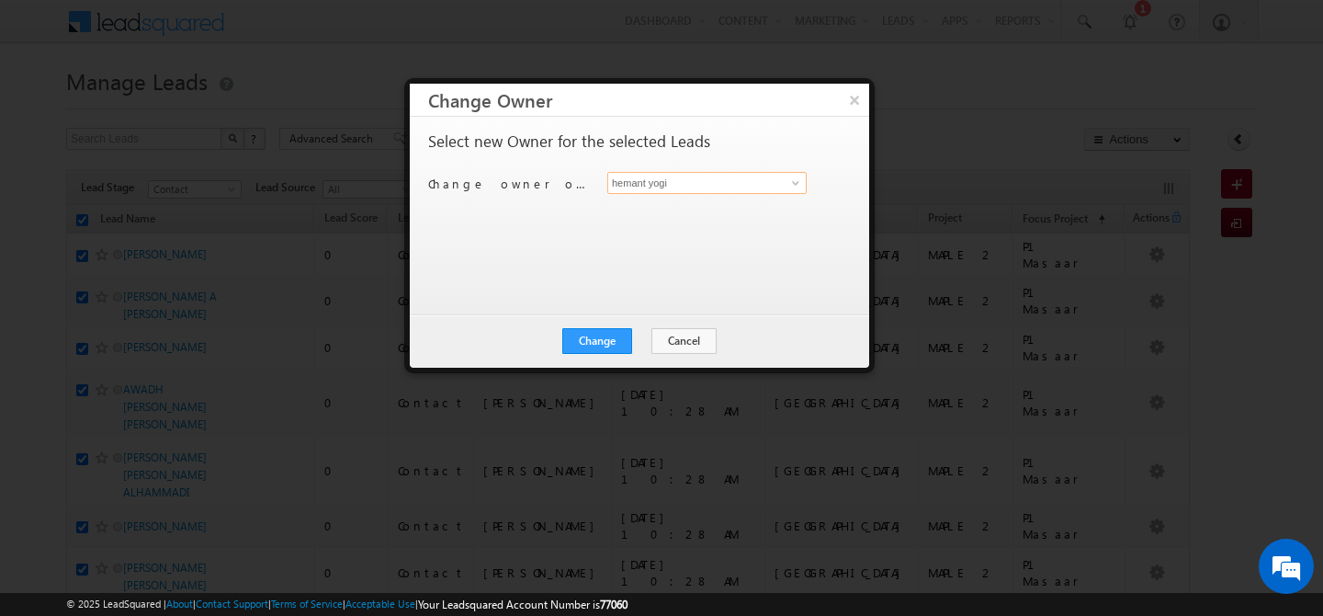
click at [731, 188] on input "hemant yogi" at bounding box center [706, 183] width 199 height 22
click at [741, 210] on link "[PERSON_NAME] [PERSON_NAME][EMAIL_ADDRESS][PERSON_NAME][DOMAIN_NAME]" at bounding box center [706, 211] width 199 height 35
click at [601, 337] on button "Change" at bounding box center [597, 341] width 70 height 26
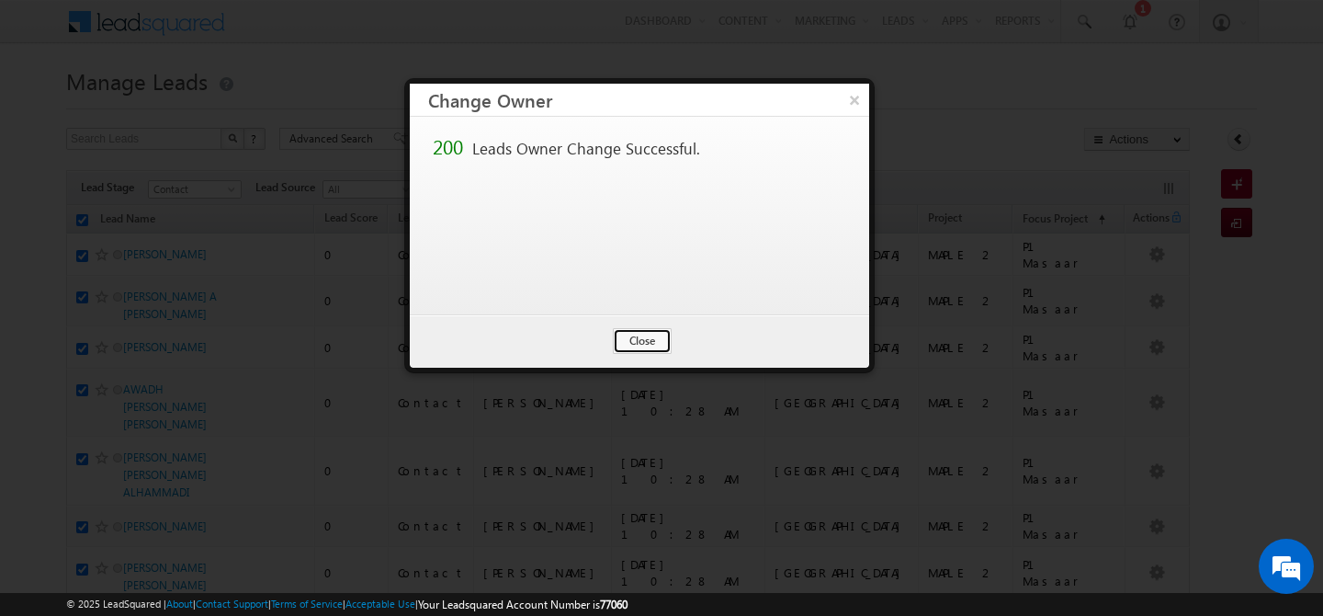
click at [650, 345] on button "Close" at bounding box center [642, 341] width 59 height 26
